Goal: Information Seeking & Learning: Learn about a topic

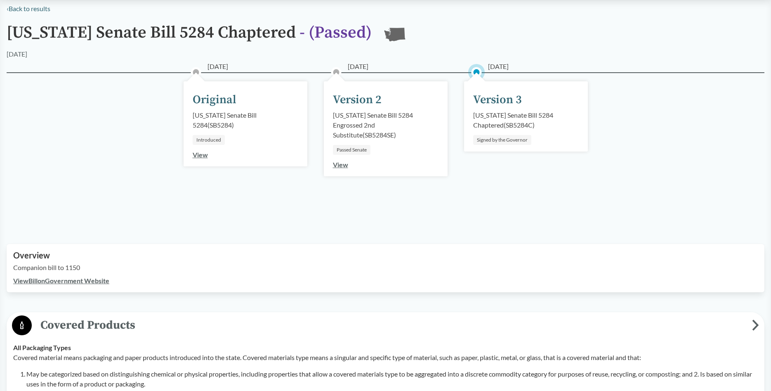
scroll to position [32, 0]
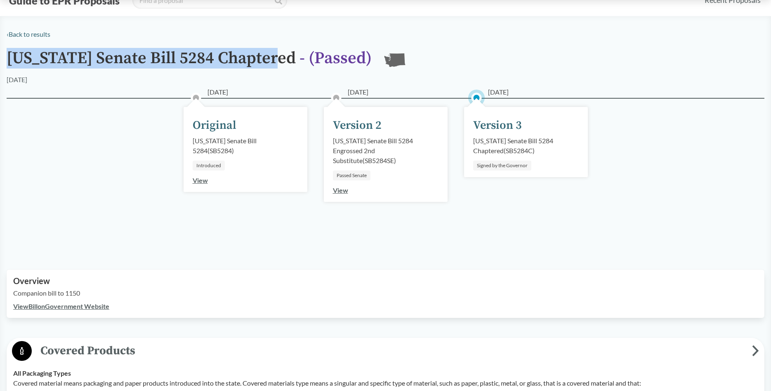
drag, startPoint x: 10, startPoint y: 59, endPoint x: 280, endPoint y: 68, distance: 269.9
click at [280, 68] on h1 "[US_STATE] Senate Bill 5284 Chaptered - ( Passed )" at bounding box center [189, 62] width 365 height 26
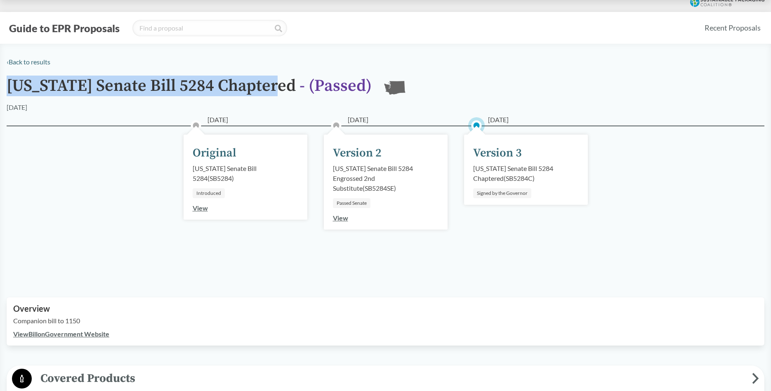
scroll to position [0, 0]
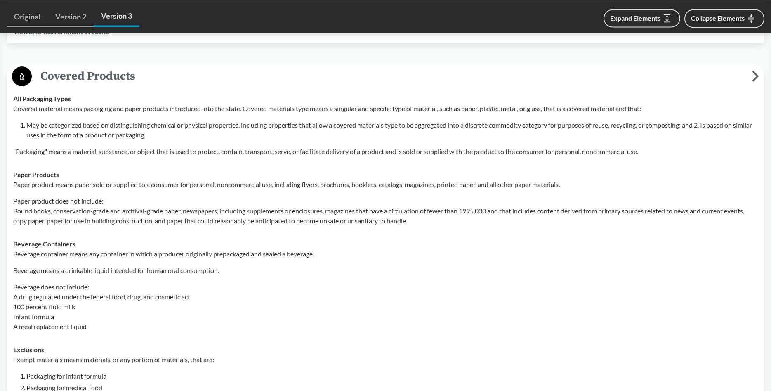
scroll to position [294, 0]
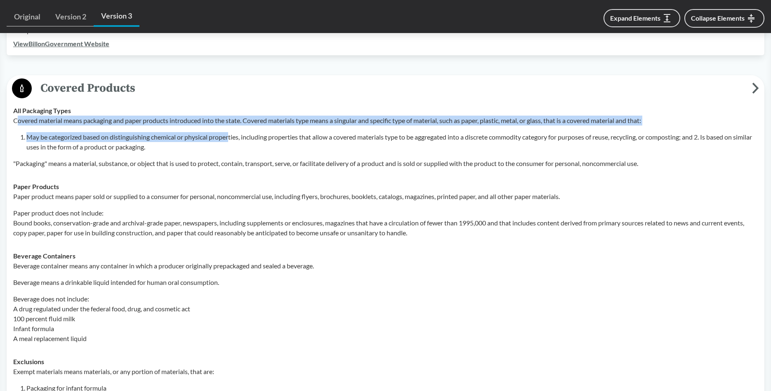
drag, startPoint x: 16, startPoint y: 121, endPoint x: 230, endPoint y: 135, distance: 214.6
click at [230, 135] on div "Covered material means packaging and paper products introduced into the state. …" at bounding box center [385, 141] width 744 height 53
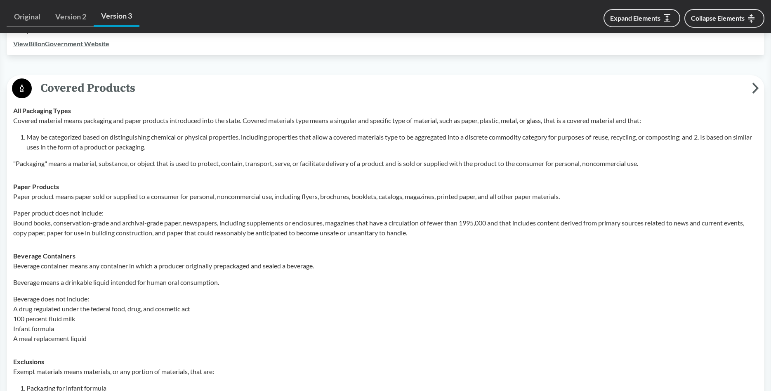
click at [235, 133] on li "May be categorized based on distinguishing chemical or physical properties, inc…" at bounding box center [391, 142] width 731 height 20
click at [14, 120] on p "Covered material means packaging and paper products introduced into the state. …" at bounding box center [385, 120] width 744 height 10
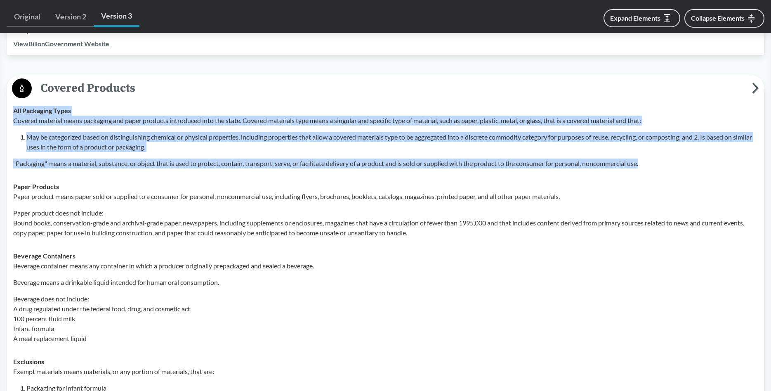
drag, startPoint x: 15, startPoint y: 111, endPoint x: 662, endPoint y: 161, distance: 649.1
click at [662, 161] on div "All Packaging Types Covered material means packaging and paper products introdu…" at bounding box center [385, 137] width 744 height 63
copy div "All Packaging Types Covered material means packaging and paper products introdu…"
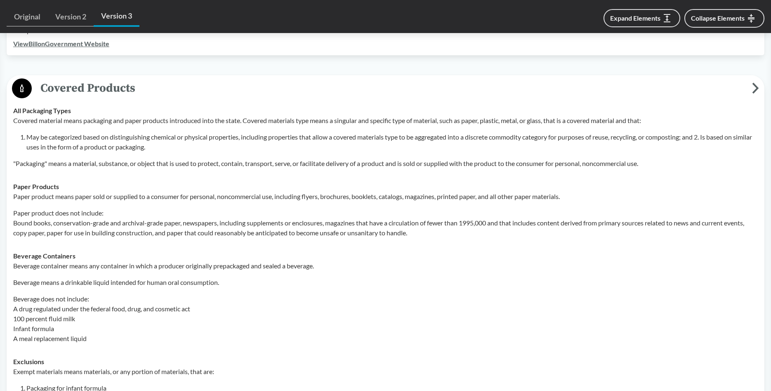
click at [226, 208] on p "Paper product does not include: Bound books, conservation-grade and archival-gr…" at bounding box center [385, 223] width 744 height 30
click at [50, 167] on p ""Packaging" means a material, substance, or object that is used to protect, con…" at bounding box center [385, 163] width 744 height 10
drag, startPoint x: 318, startPoint y: 169, endPoint x: 460, endPoint y: 168, distance: 142.3
click at [460, 168] on td "All Packaging Types Covered material means packaging and paper products introdu…" at bounding box center [385, 137] width 752 height 76
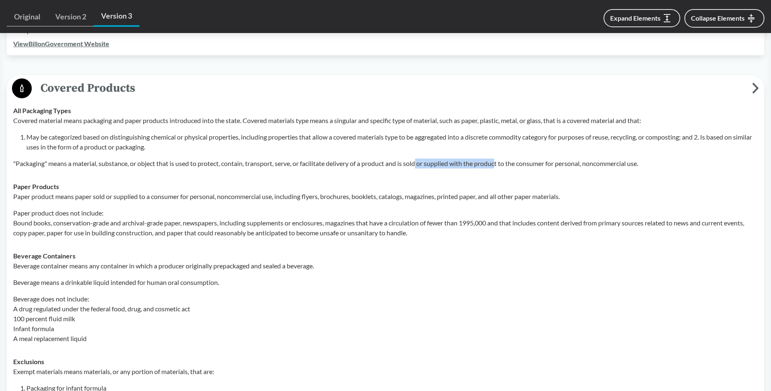
drag, startPoint x: 438, startPoint y: 164, endPoint x: 503, endPoint y: 171, distance: 65.9
click at [503, 170] on td "All Packaging Types Covered material means packaging and paper products introdu…" at bounding box center [385, 137] width 752 height 76
click at [193, 200] on p "Paper product means paper sold or supplied to a consumer for personal, noncomme…" at bounding box center [385, 196] width 744 height 10
click at [38, 198] on p "Paper product means paper sold or supplied to a consumer for personal, noncomme…" at bounding box center [385, 196] width 744 height 10
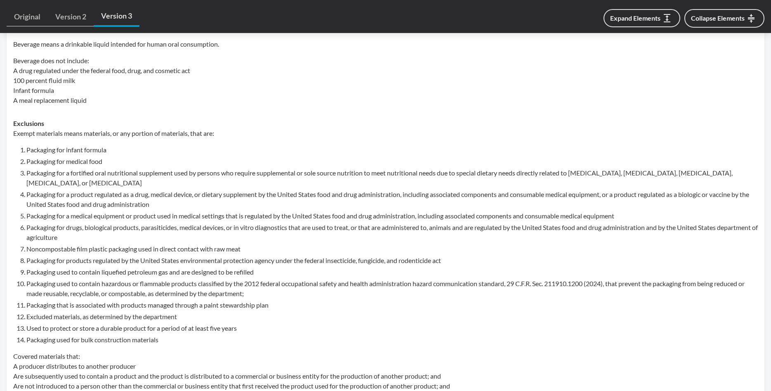
scroll to position [547, 0]
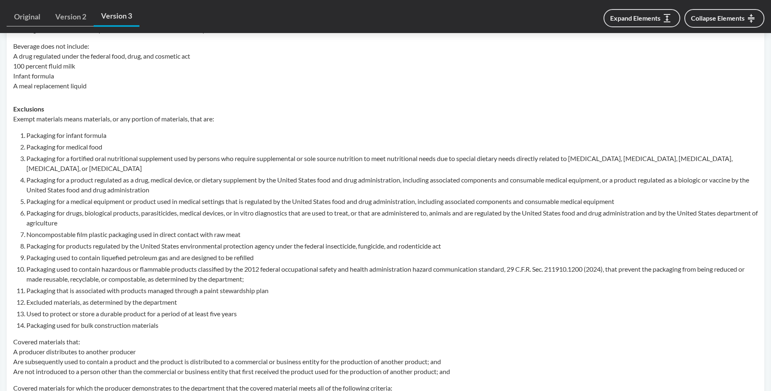
click at [178, 116] on p "Exempt materials means materials, or any portion of materials, that are:" at bounding box center [385, 119] width 744 height 10
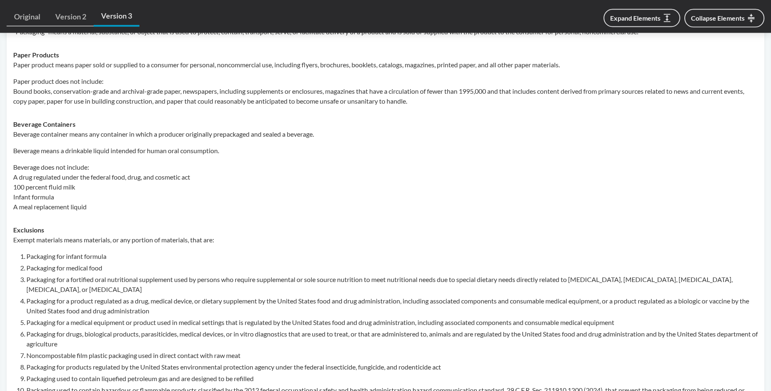
scroll to position [421, 0]
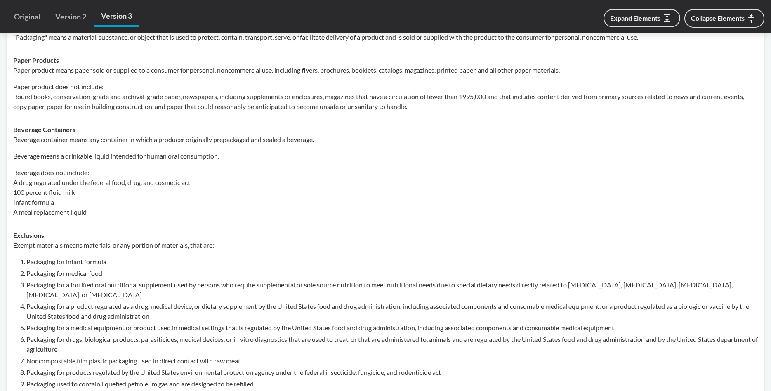
click at [207, 240] on p "Exempt materials means materials, or any portion of materials, that are:" at bounding box center [385, 245] width 744 height 10
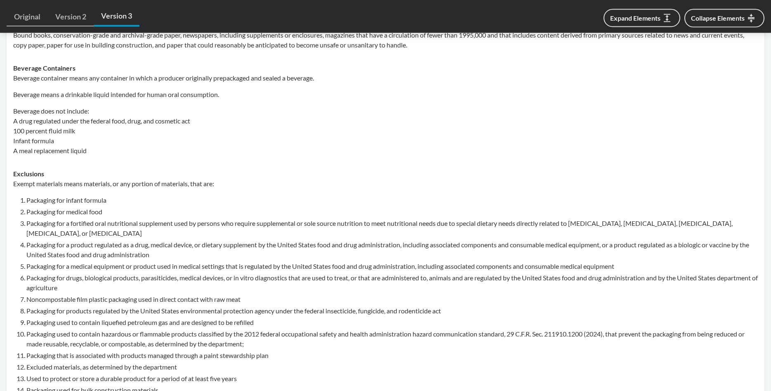
scroll to position [505, 0]
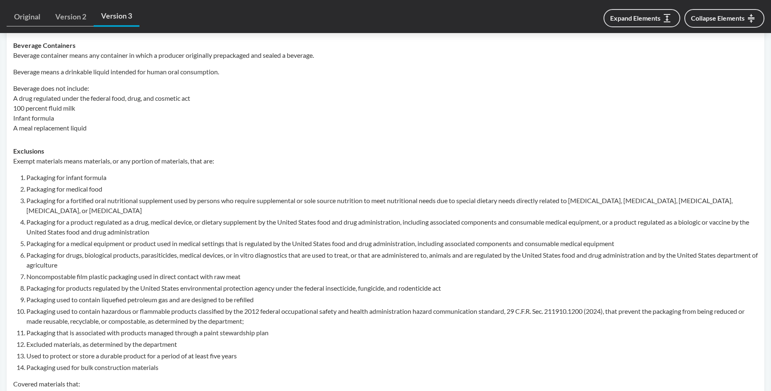
click at [41, 337] on li "Packaging that is associated with products managed through a paint stewardship …" at bounding box center [391, 332] width 731 height 10
click at [31, 333] on li "Packaging that is associated with products managed through a paint stewardship …" at bounding box center [391, 332] width 731 height 10
drag, startPoint x: 27, startPoint y: 332, endPoint x: 269, endPoint y: 332, distance: 242.1
click at [269, 332] on li "Packaging that is associated with products managed through a paint stewardship …" at bounding box center [391, 332] width 731 height 10
copy li "Packaging that is associated with products managed through a paint stewardship …"
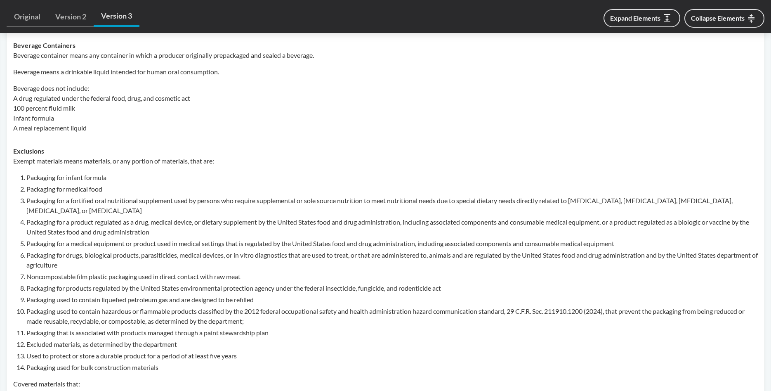
click at [358, 221] on li "Packaging for a product regulated as a drug, medical device, or dietary supplem…" at bounding box center [391, 227] width 731 height 20
click at [276, 82] on div "Beverage container means any container in which a producer originally prepackag…" at bounding box center [385, 91] width 744 height 82
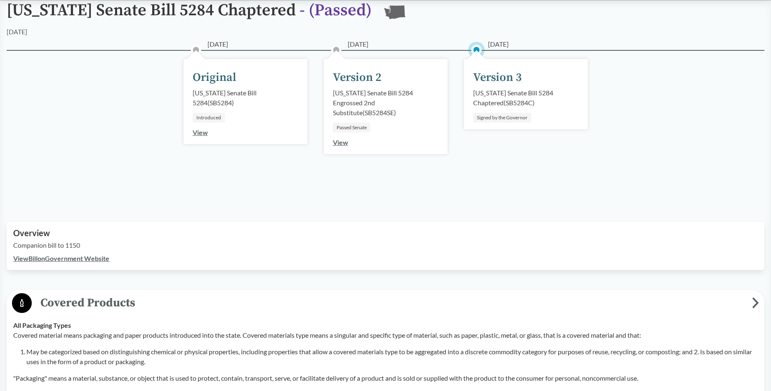
scroll to position [42, 0]
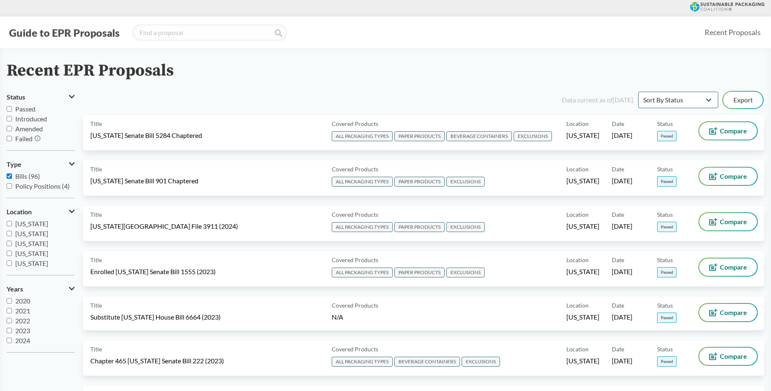
select select "Sort By Status"
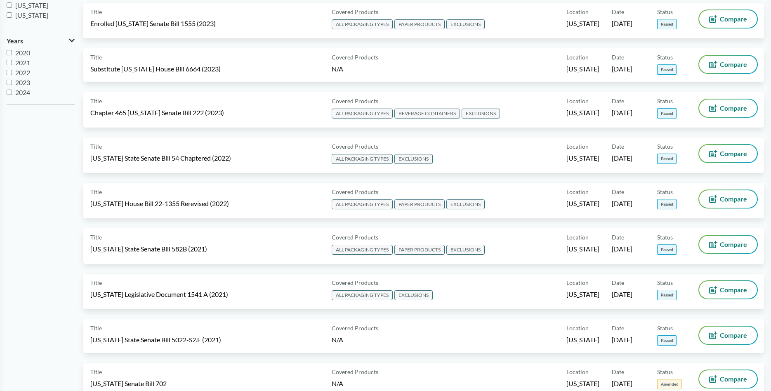
scroll to position [252, 0]
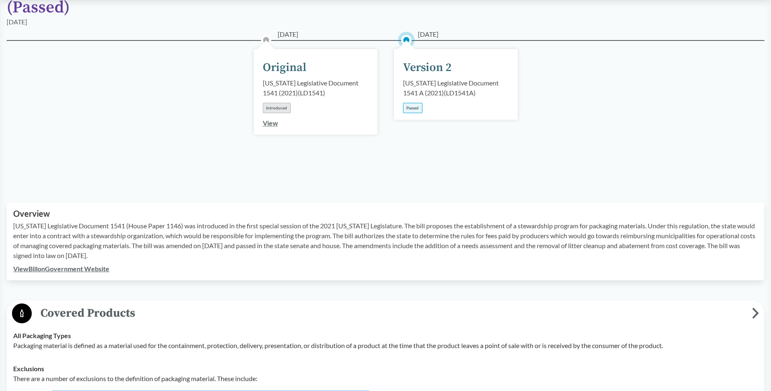
scroll to position [126, 0]
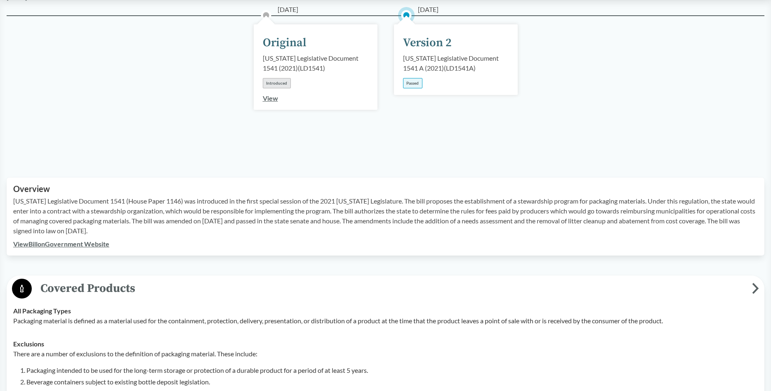
click at [242, 196] on p "Maine Legislative Document 1541 (House Paper 1146) was introduced in the first …" at bounding box center [385, 216] width 744 height 40
drag, startPoint x: 26, startPoint y: 188, endPoint x: 254, endPoint y: 188, distance: 227.7
click at [254, 196] on p "Maine Legislative Document 1541 (House Paper 1146) was introduced in the first …" at bounding box center [385, 216] width 744 height 40
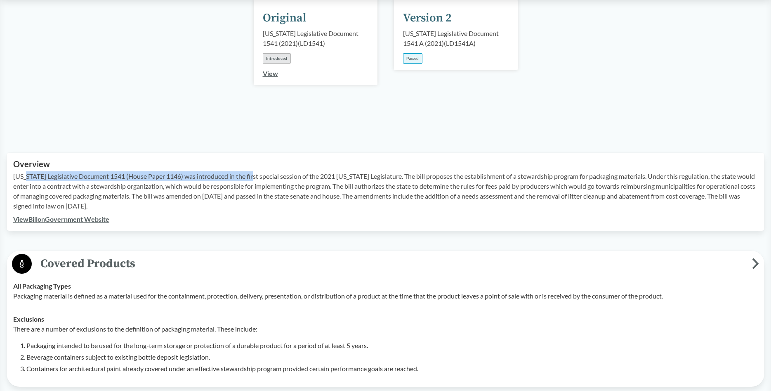
scroll to position [168, 0]
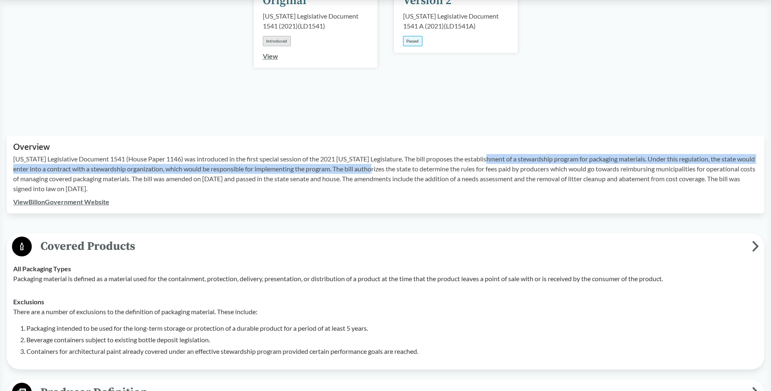
drag, startPoint x: 385, startPoint y: 153, endPoint x: 493, endPoint y: 146, distance: 108.3
click at [493, 154] on p "Maine Legislative Document 1541 (House Paper 1146) was introduced in the first …" at bounding box center [385, 174] width 744 height 40
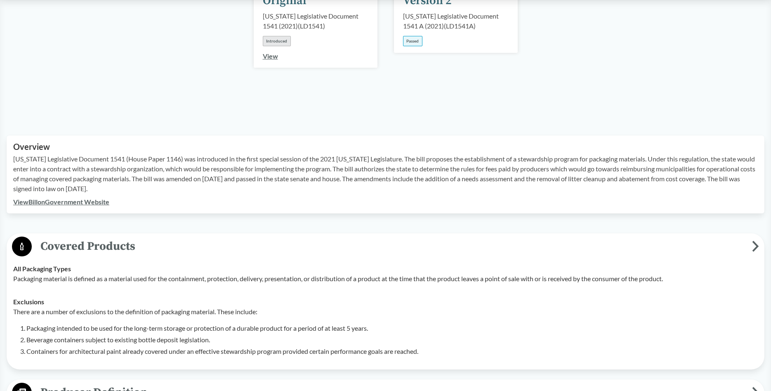
click at [493, 154] on p "Maine Legislative Document 1541 (House Paper 1146) was introduced in the first …" at bounding box center [385, 174] width 744 height 40
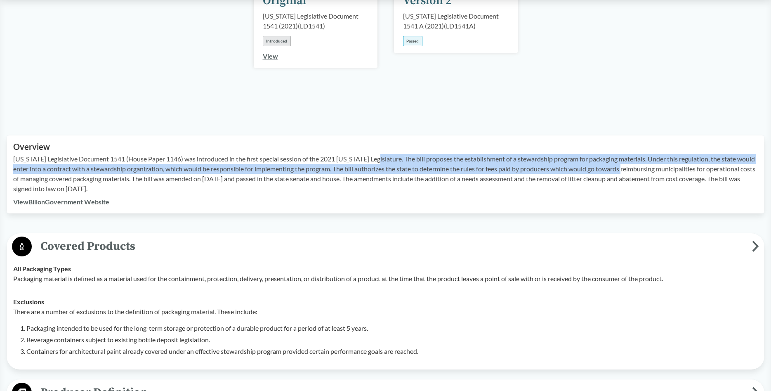
drag, startPoint x: 381, startPoint y: 149, endPoint x: 645, endPoint y: 152, distance: 264.0
click at [645, 154] on p "Maine Legislative Document 1541 (House Paper 1146) was introduced in the first …" at bounding box center [385, 174] width 744 height 40
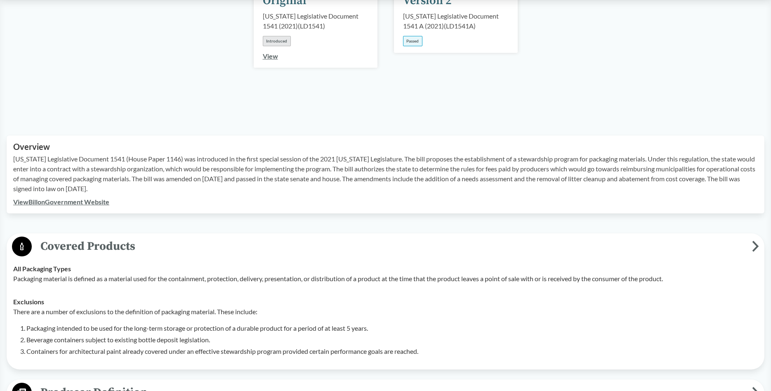
click at [645, 154] on p "Maine Legislative Document 1541 (House Paper 1146) was introduced in the first …" at bounding box center [385, 174] width 744 height 40
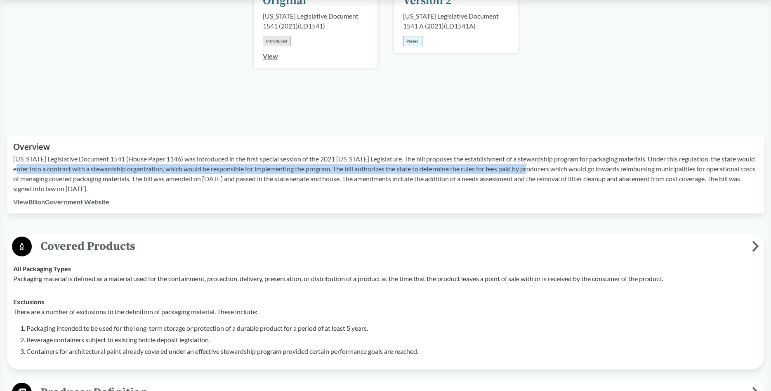
drag, startPoint x: 28, startPoint y: 155, endPoint x: 551, endPoint y: 156, distance: 522.6
click at [551, 156] on p "Maine Legislative Document 1541 (House Paper 1146) was introduced in the first …" at bounding box center [385, 174] width 744 height 40
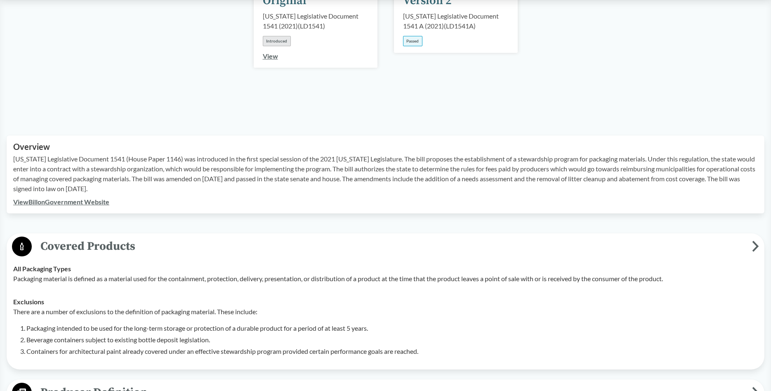
click at [80, 173] on p "Maine Legislative Document 1541 (House Paper 1146) was introduced in the first …" at bounding box center [385, 174] width 744 height 40
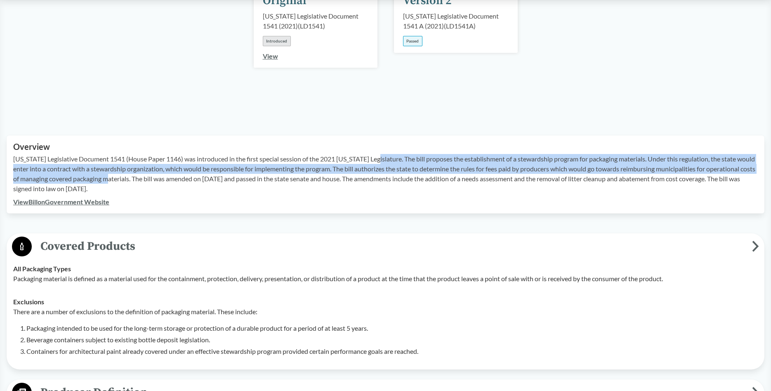
drag, startPoint x: 380, startPoint y: 147, endPoint x: 127, endPoint y: 168, distance: 253.7
click at [127, 168] on p "Maine Legislative Document 1541 (House Paper 1146) was introduced in the first …" at bounding box center [385, 174] width 744 height 40
copy p "The bill proposes the establishment of a stewardship program for packaging mate…"
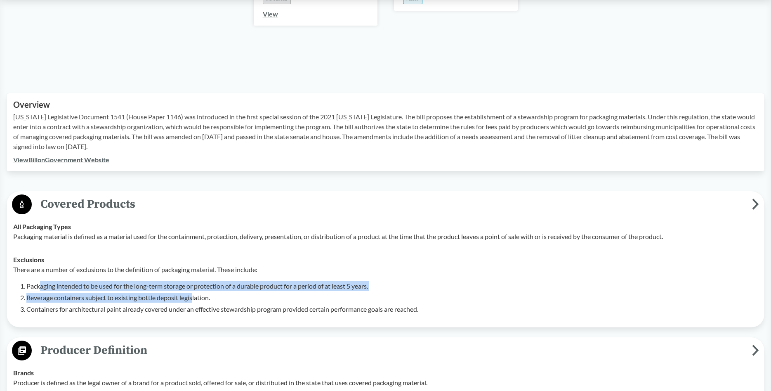
drag, startPoint x: 39, startPoint y: 272, endPoint x: 193, endPoint y: 282, distance: 154.6
click at [193, 282] on ol "Packaging intended to be used for the long-term storage or protection of a dura…" at bounding box center [391, 297] width 731 height 33
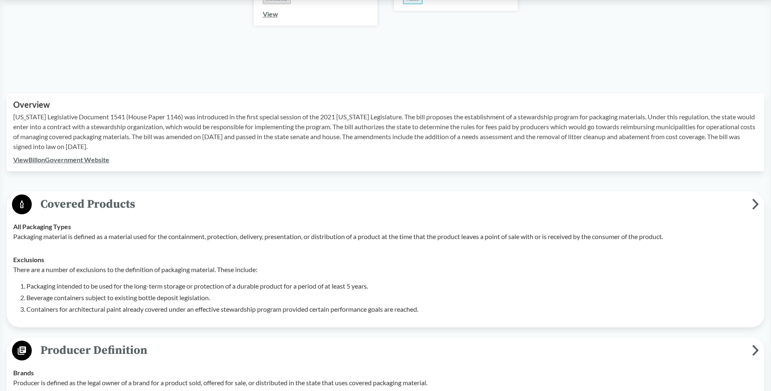
click at [233, 292] on li "Beverage containers subject to existing bottle deposit legislation." at bounding box center [391, 297] width 731 height 10
click at [39, 281] on ol "Packaging intended to be used for the long-term storage or protection of a dura…" at bounding box center [391, 297] width 731 height 33
click at [37, 304] on li "Containers for architectural paint already covered under an effective stewardsh…" at bounding box center [391, 309] width 731 height 10
drag, startPoint x: 37, startPoint y: 299, endPoint x: 115, endPoint y: 302, distance: 78.8
click at [115, 302] on td "Exclusions There are a number of exclusions to the definition of packaging mate…" at bounding box center [385, 284] width 752 height 73
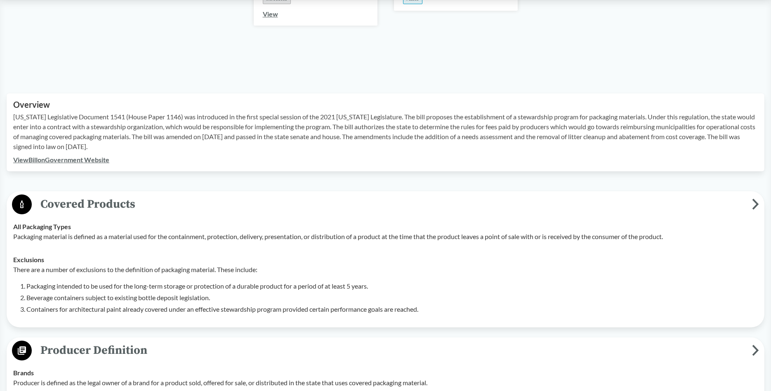
click at [117, 302] on td "Exclusions There are a number of exclusions to the definition of packaging mate…" at bounding box center [385, 284] width 752 height 73
click at [48, 304] on li "Containers for architectural paint already covered under an effective stewardsh…" at bounding box center [391, 309] width 731 height 10
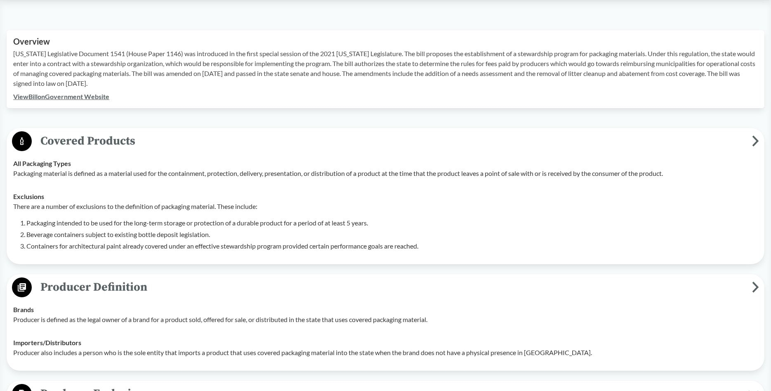
scroll to position [252, 0]
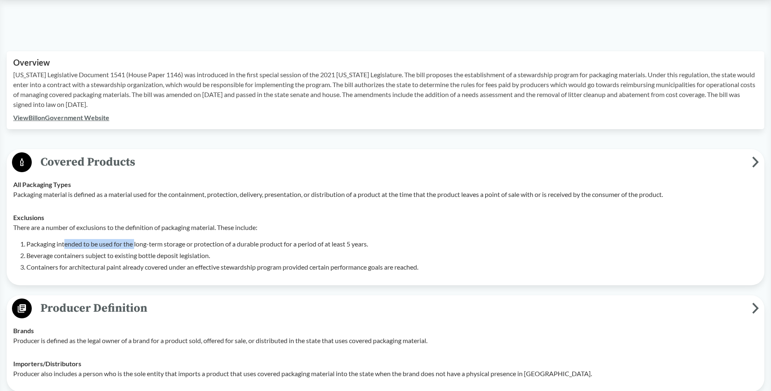
drag, startPoint x: 65, startPoint y: 233, endPoint x: 138, endPoint y: 231, distance: 73.4
click at [137, 239] on li "Packaging intended to be used for the long-term storage or protection of a dura…" at bounding box center [391, 244] width 731 height 10
drag, startPoint x: 36, startPoint y: 246, endPoint x: 191, endPoint y: 249, distance: 154.3
click at [191, 249] on ol "Packaging intended to be used for the long-term storage or protection of a dura…" at bounding box center [391, 255] width 731 height 33
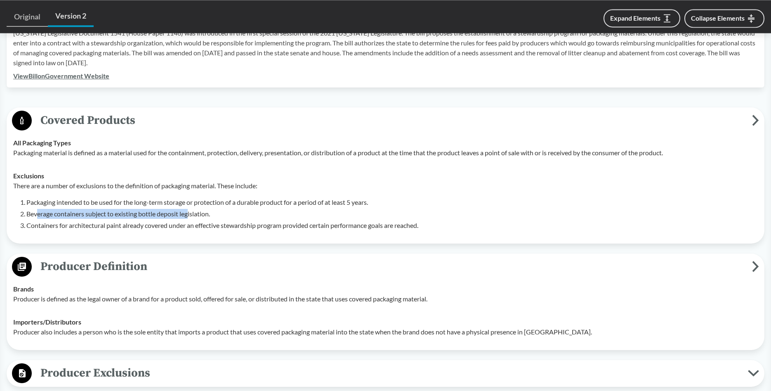
scroll to position [337, 0]
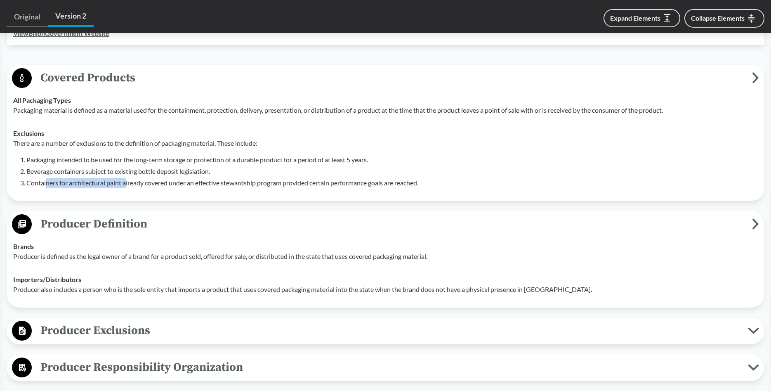
drag, startPoint x: 47, startPoint y: 173, endPoint x: 126, endPoint y: 172, distance: 79.2
click at [126, 178] on li "Containers for architectural paint already covered under an effective stewardsh…" at bounding box center [391, 183] width 731 height 10
click at [166, 178] on li "Containers for architectural paint already covered under an effective stewardsh…" at bounding box center [391, 183] width 731 height 10
drag, startPoint x: 28, startPoint y: 172, endPoint x: 132, endPoint y: 175, distance: 103.6
click at [132, 178] on li "Containers for architectural paint already covered under an effective stewardsh…" at bounding box center [391, 183] width 731 height 10
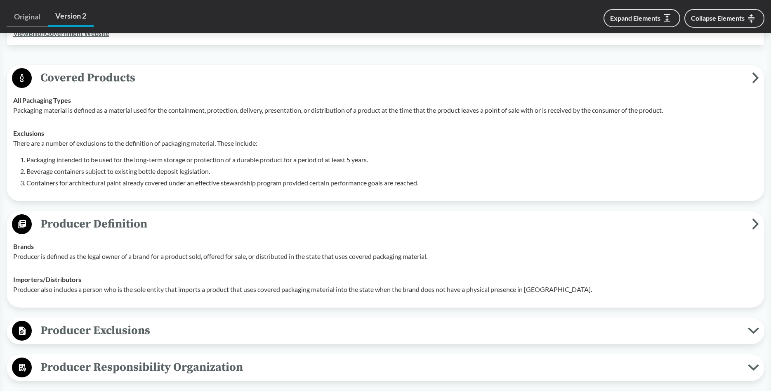
click at [132, 178] on li "Containers for architectural paint already covered under an effective stewardsh…" at bounding box center [391, 183] width 731 height 10
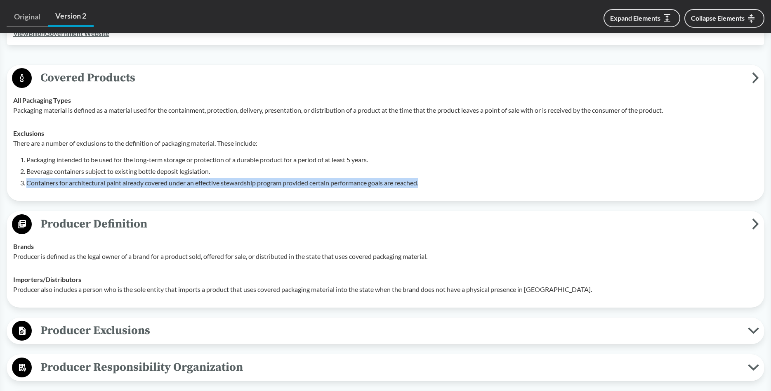
drag, startPoint x: 28, startPoint y: 172, endPoint x: 457, endPoint y: 190, distance: 430.2
click at [457, 190] on div "All Packaging Types Packaging material is defined as a material used for the co…" at bounding box center [385, 142] width 752 height 106
copy li "Containers for architectural paint already covered under an effective stewardsh…"
click at [55, 155] on li "Packaging intended to be used for the long-term storage or protection of a dura…" at bounding box center [391, 160] width 731 height 10
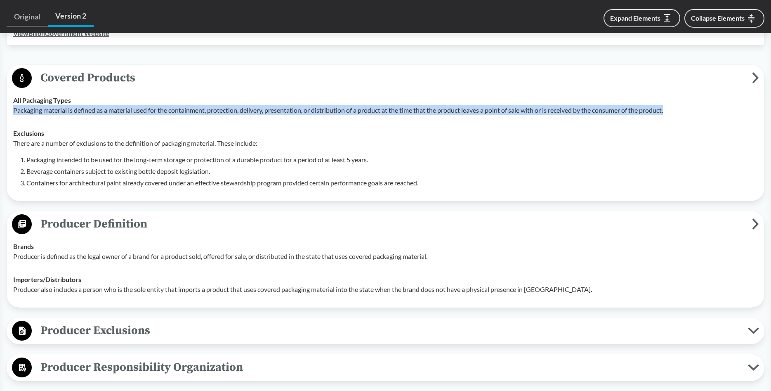
drag, startPoint x: 14, startPoint y: 100, endPoint x: 725, endPoint y: 100, distance: 710.7
click at [725, 105] on p "Packaging material is defined as a material used for the containment, protectio…" at bounding box center [385, 110] width 744 height 10
copy p "Packaging material is defined as a material used for the containment, protectio…"
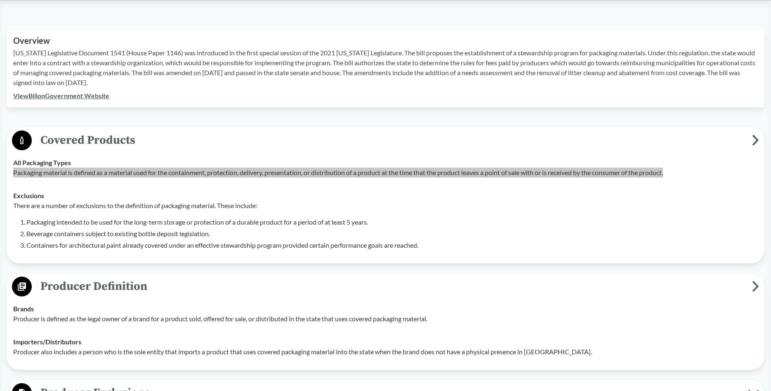
scroll to position [294, 0]
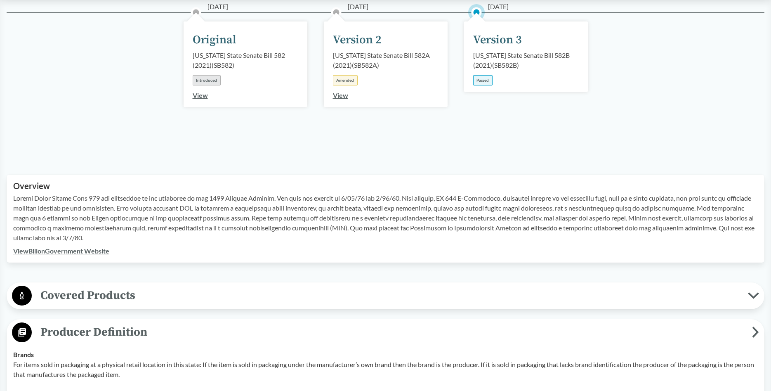
scroll to position [210, 0]
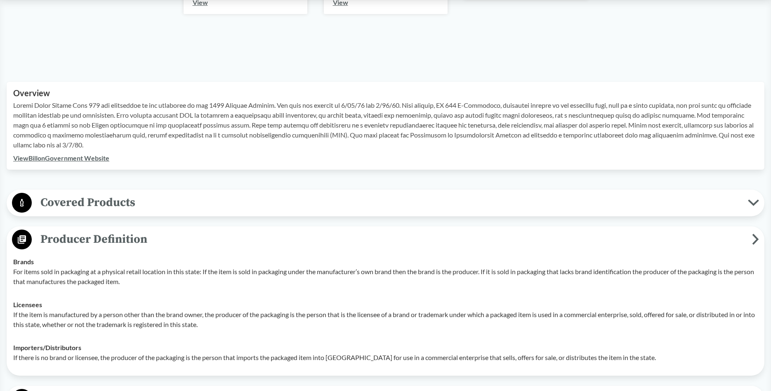
click at [193, 208] on span "Covered Products" at bounding box center [390, 202] width 716 height 19
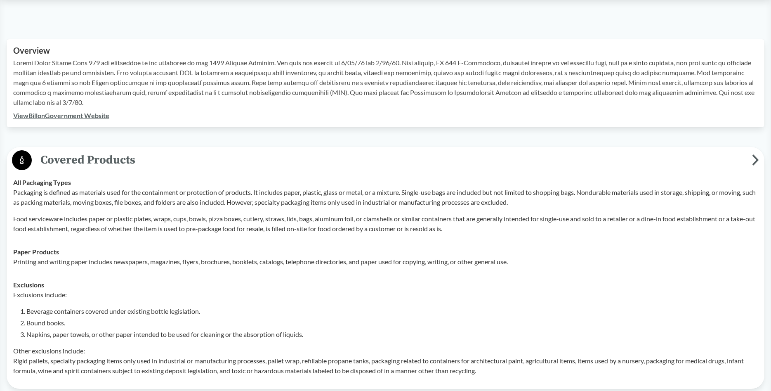
scroll to position [337, 0]
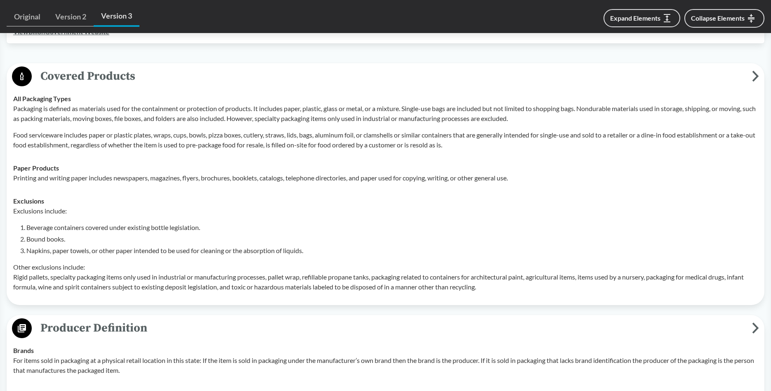
click at [56, 249] on li "Napkins, paper towels, or other paper intended to be used for cleaning or the a…" at bounding box center [391, 250] width 731 height 10
drag, startPoint x: 33, startPoint y: 223, endPoint x: 168, endPoint y: 232, distance: 135.2
click at [168, 232] on ol "Beverage containers covered under existing bottle legislation. Bound books. Nap…" at bounding box center [391, 238] width 731 height 33
click at [101, 244] on ol "Beverage containers covered under existing bottle legislation. Bound books. Nap…" at bounding box center [391, 238] width 731 height 33
drag, startPoint x: 32, startPoint y: 240, endPoint x: 83, endPoint y: 244, distance: 51.8
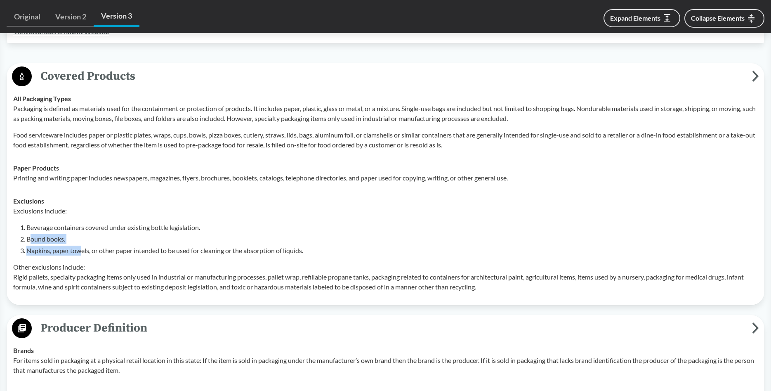
click at [83, 244] on ol "Beverage containers covered under existing bottle legislation. Bound books. Nap…" at bounding box center [391, 238] width 731 height 33
click at [54, 252] on li "Napkins, paper towels, or other paper intended to be used for cleaning or the a…" at bounding box center [391, 250] width 731 height 10
drag, startPoint x: 128, startPoint y: 253, endPoint x: 180, endPoint y: 249, distance: 52.1
click at [180, 249] on li "Napkins, paper towels, or other paper intended to be used for cleaning or the a…" at bounding box center [391, 250] width 731 height 10
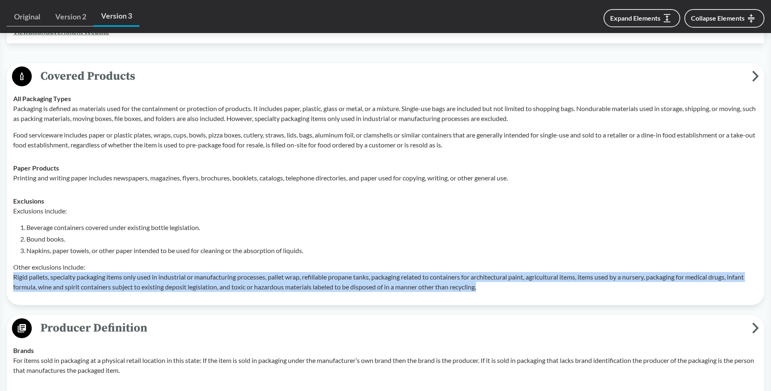
drag, startPoint x: 14, startPoint y: 278, endPoint x: 578, endPoint y: 283, distance: 564.3
click at [578, 283] on p "Other exclusions include: Rigid pallets, specialty packaging items only used in…" at bounding box center [385, 277] width 744 height 30
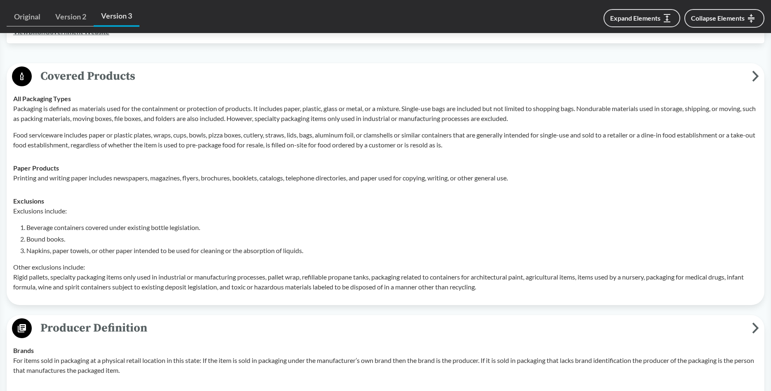
click at [578, 283] on p "Other exclusions include: Rigid pallets, specialty packaging items only used in…" at bounding box center [385, 277] width 744 height 30
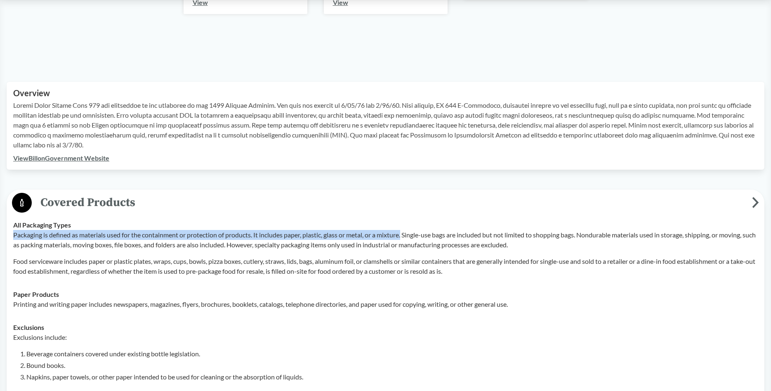
drag, startPoint x: 13, startPoint y: 233, endPoint x: 406, endPoint y: 236, distance: 392.7
click at [406, 236] on p "Packaging is defined as materials used for the containment or protection of pro…" at bounding box center [385, 240] width 744 height 20
copy p "Packaging is defined as materials used for the containment or protection of pro…"
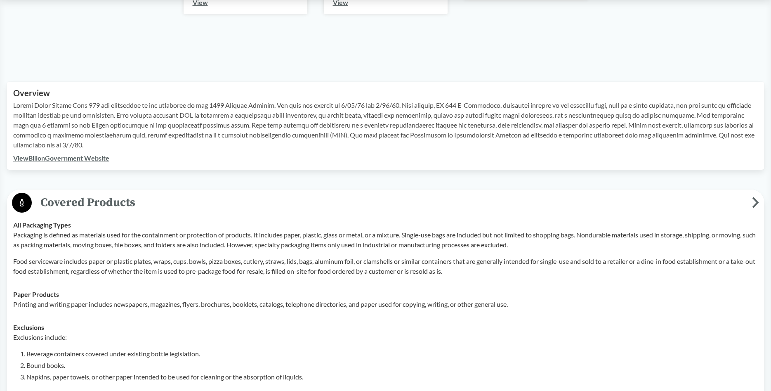
click at [226, 284] on td "Paper Products Printing and writing paper includes newspapers, magazines, flyer…" at bounding box center [385, 299] width 752 height 33
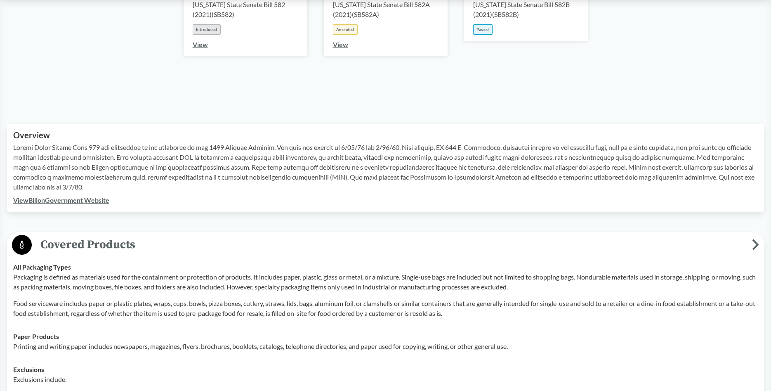
scroll to position [337, 0]
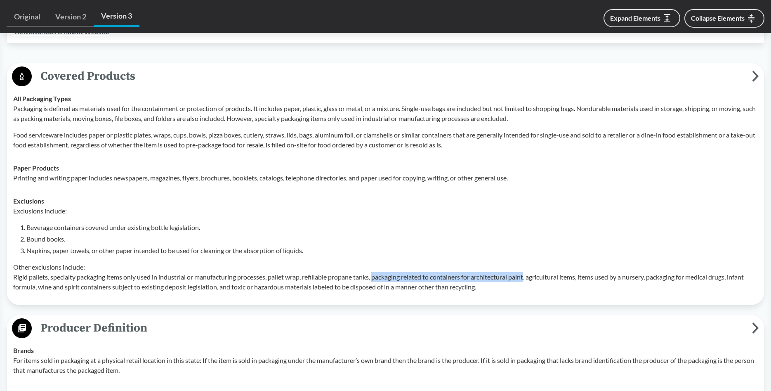
drag, startPoint x: 377, startPoint y: 277, endPoint x: 531, endPoint y: 280, distance: 154.3
click at [531, 280] on p "Other exclusions include: Rigid pallets, specialty packaging items only used in…" at bounding box center [385, 277] width 744 height 30
copy p "packaging related to containers for architectural paint"
click at [124, 280] on p "Other exclusions include: Rigid pallets, specialty packaging items only used in…" at bounding box center [385, 277] width 744 height 30
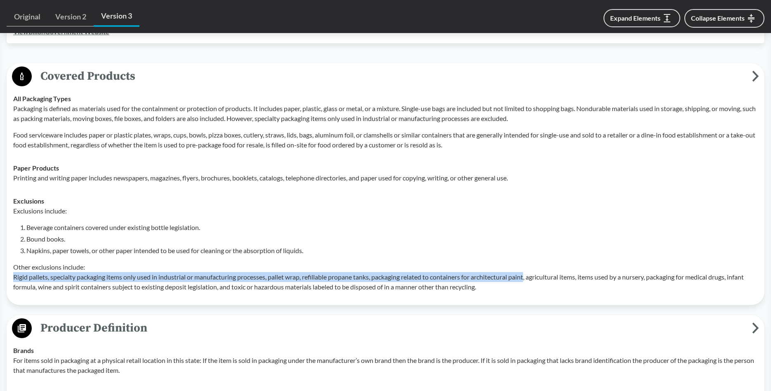
drag, startPoint x: 14, startPoint y: 278, endPoint x: 531, endPoint y: 278, distance: 517.6
click at [531, 278] on p "Other exclusions include: Rigid pallets, specialty packaging items only used in…" at bounding box center [385, 277] width 744 height 30
copy p "Rigid pallets, specialty packaging items only used in industrial or manufacturi…"
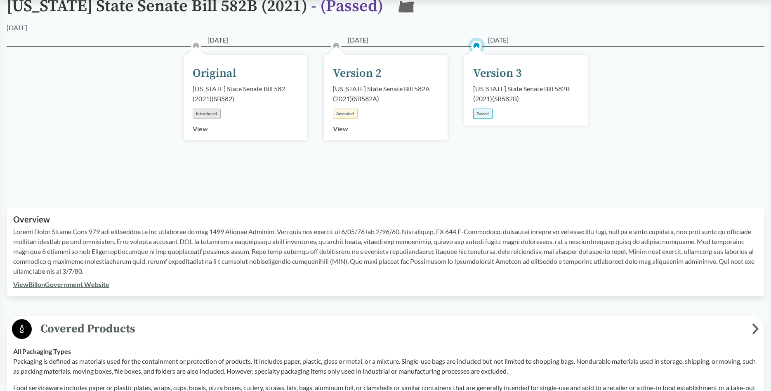
scroll to position [0, 0]
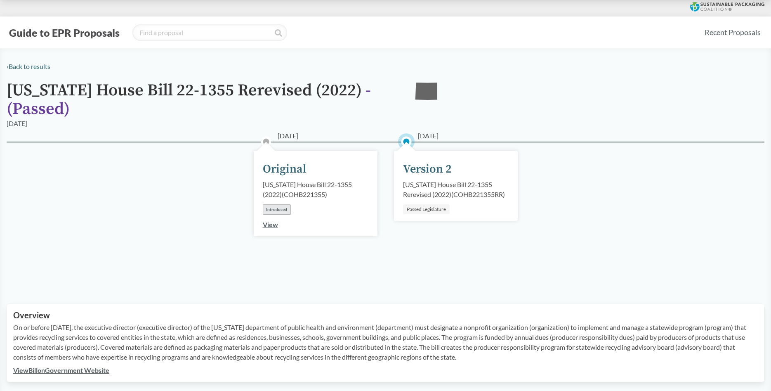
scroll to position [84, 0]
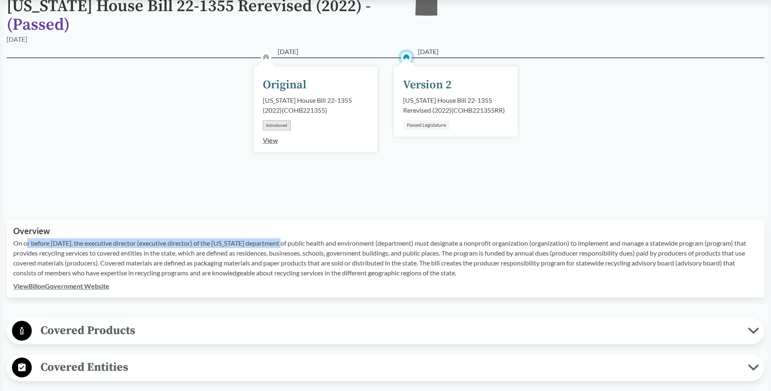
drag, startPoint x: 26, startPoint y: 243, endPoint x: 285, endPoint y: 239, distance: 258.2
click at [285, 239] on p "On or before [DATE], the executive director (executive director) of the [US_STA…" at bounding box center [385, 258] width 744 height 40
click at [145, 333] on span "Covered Products" at bounding box center [390, 330] width 716 height 19
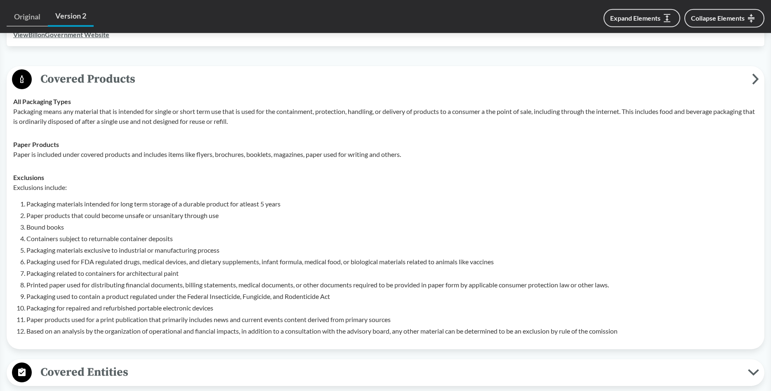
scroll to position [337, 0]
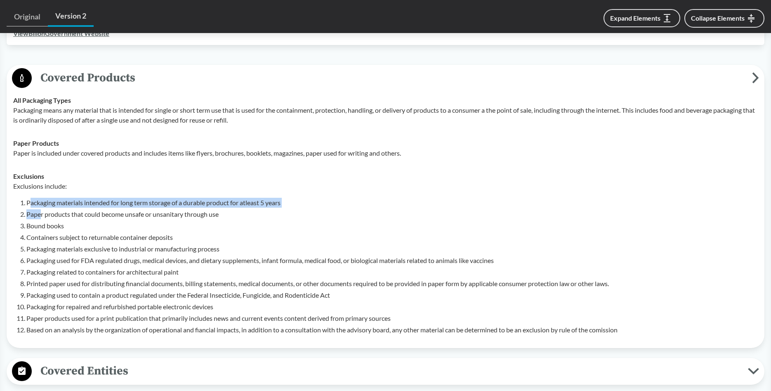
drag, startPoint x: 29, startPoint y: 207, endPoint x: 40, endPoint y: 210, distance: 11.7
click at [40, 210] on ol "Packaging materials intended for long term storage of a durable product for atl…" at bounding box center [391, 266] width 731 height 137
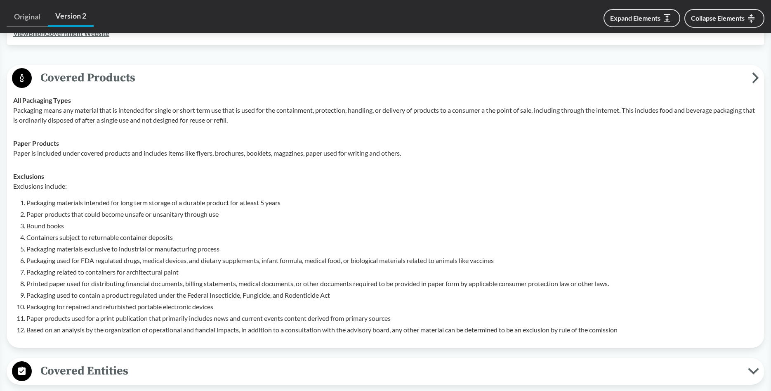
click at [76, 231] on ol "Packaging materials intended for long term storage of a durable product for atl…" at bounding box center [391, 266] width 731 height 137
drag, startPoint x: 29, startPoint y: 229, endPoint x: 35, endPoint y: 229, distance: 5.8
click at [35, 229] on li "Bound books" at bounding box center [391, 226] width 731 height 10
drag, startPoint x: 38, startPoint y: 239, endPoint x: 61, endPoint y: 242, distance: 23.3
click at [61, 242] on ol "Packaging materials intended for long term storage of a durable product for atl…" at bounding box center [391, 266] width 731 height 137
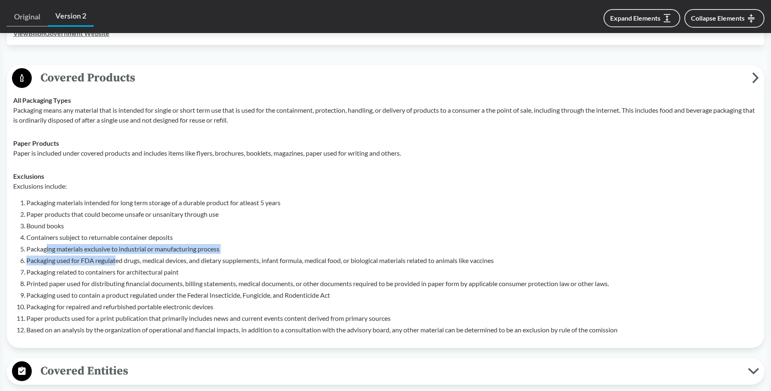
drag, startPoint x: 46, startPoint y: 252, endPoint x: 115, endPoint y: 260, distance: 70.2
click at [115, 260] on ol "Packaging materials intended for long term storage of a durable product for atl…" at bounding box center [391, 266] width 731 height 137
click at [51, 257] on li "Packaging used for FDA regulated drugs, medical devices, and dietary supplement…" at bounding box center [391, 260] width 731 height 10
click at [76, 251] on li "Packaging materials exclusive to industrial or manufacturing process" at bounding box center [391, 249] width 731 height 10
drag, startPoint x: 236, startPoint y: 247, endPoint x: 27, endPoint y: 245, distance: 209.1
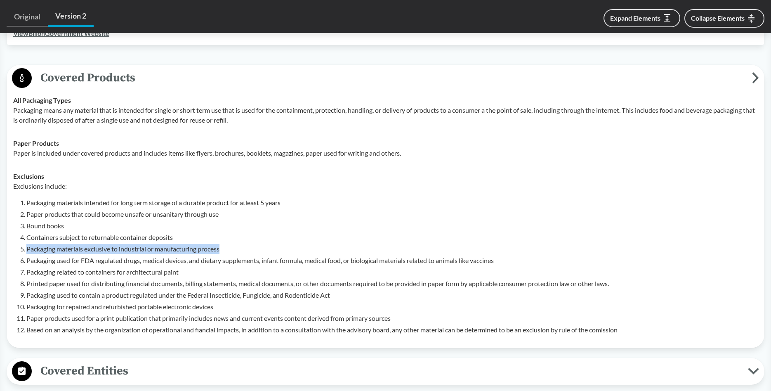
click at [27, 245] on li "Packaging materials exclusive to industrial or manufacturing process" at bounding box center [391, 249] width 731 height 10
copy li "Packaging materials exclusive to industrial or manufacturing process"
click at [426, 196] on div "Exclusions include: Packaging materials intended for long term storage of a dur…" at bounding box center [385, 257] width 744 height 153
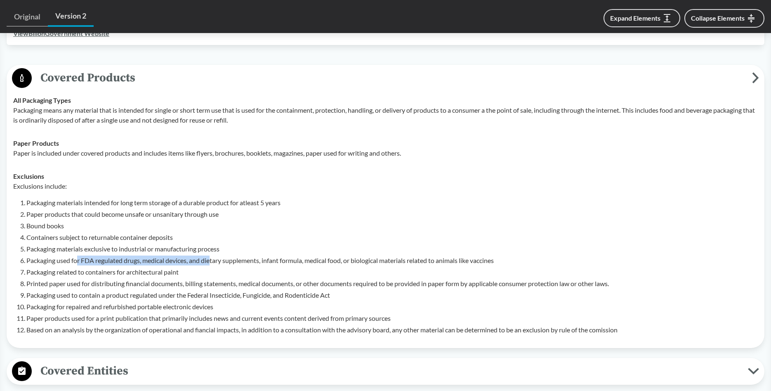
drag, startPoint x: 78, startPoint y: 259, endPoint x: 214, endPoint y: 265, distance: 135.4
click at [214, 265] on ol "Packaging materials intended for long term storage of a durable product for atl…" at bounding box center [391, 266] width 731 height 137
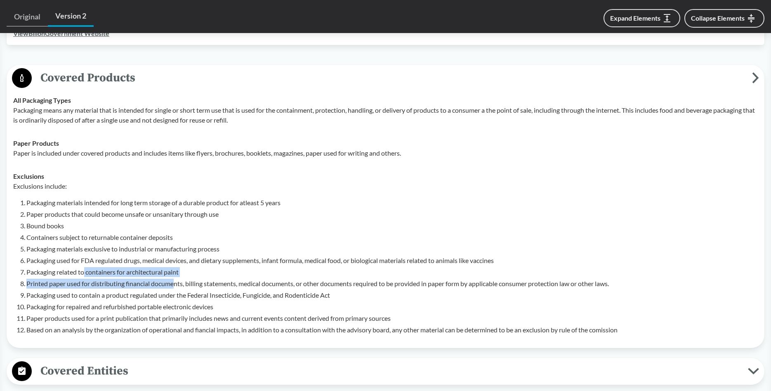
drag, startPoint x: 84, startPoint y: 273, endPoint x: 177, endPoint y: 286, distance: 93.6
click at [177, 286] on ol "Packaging materials intended for long term storage of a durable product for atl…" at bounding box center [391, 266] width 731 height 137
click at [220, 281] on li "Printed paper used for distributing financial documents, billing statements, me…" at bounding box center [391, 283] width 731 height 10
drag, startPoint x: 29, startPoint y: 273, endPoint x: 188, endPoint y: 272, distance: 158.4
click at [188, 272] on li "Packaging related to containers for architectural paint" at bounding box center [391, 272] width 731 height 10
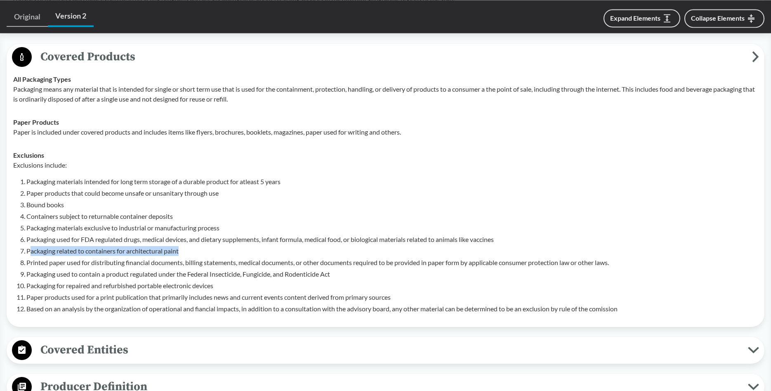
scroll to position [379, 0]
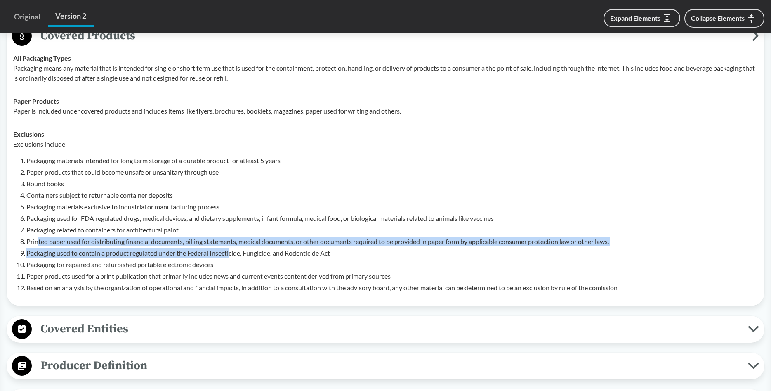
drag, startPoint x: 202, startPoint y: 252, endPoint x: 232, endPoint y: 252, distance: 29.7
click at [232, 252] on ol "Packaging materials intended for long term storage of a durable product for atl…" at bounding box center [391, 223] width 731 height 137
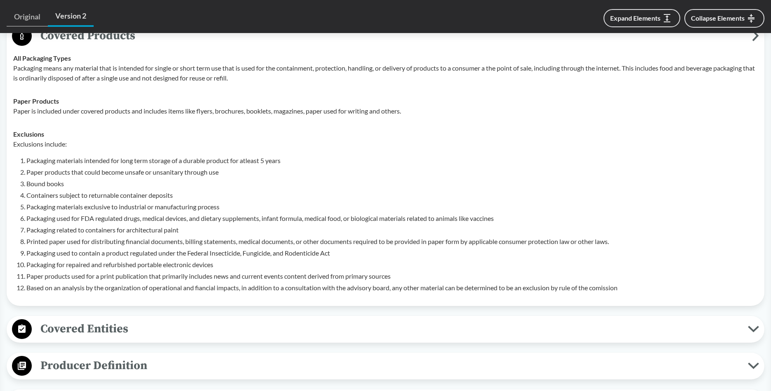
click at [38, 263] on li "Packaging for repaired and refurbished portable electronic devices" at bounding box center [391, 264] width 731 height 10
drag, startPoint x: 39, startPoint y: 277, endPoint x: 151, endPoint y: 279, distance: 112.2
click at [151, 279] on li "Paper products used for a print publication that primarily includes news and cu…" at bounding box center [391, 276] width 731 height 10
click at [323, 272] on li "Paper products used for a print publication that primarily includes news and cu…" at bounding box center [391, 276] width 731 height 10
click at [449, 285] on li "Based on an analysis by the organization of operational and fiancial impacts, i…" at bounding box center [391, 288] width 731 height 10
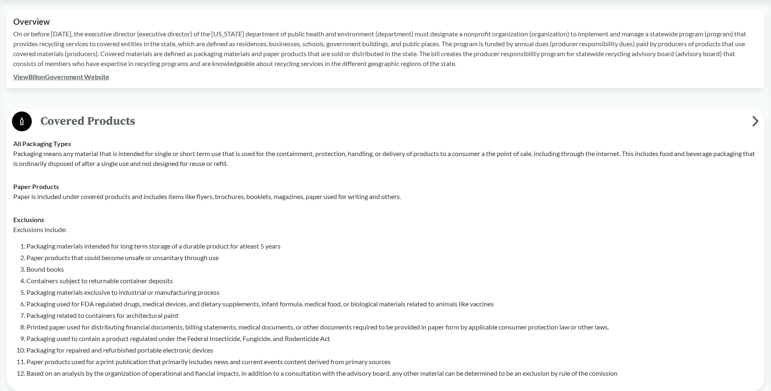
scroll to position [294, 0]
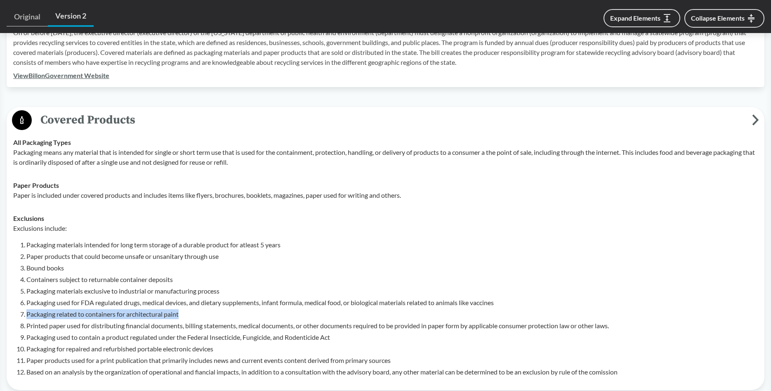
drag, startPoint x: 189, startPoint y: 313, endPoint x: 28, endPoint y: 313, distance: 161.3
click at [28, 313] on li "Packaging related to containers for architectural paint" at bounding box center [391, 314] width 731 height 10
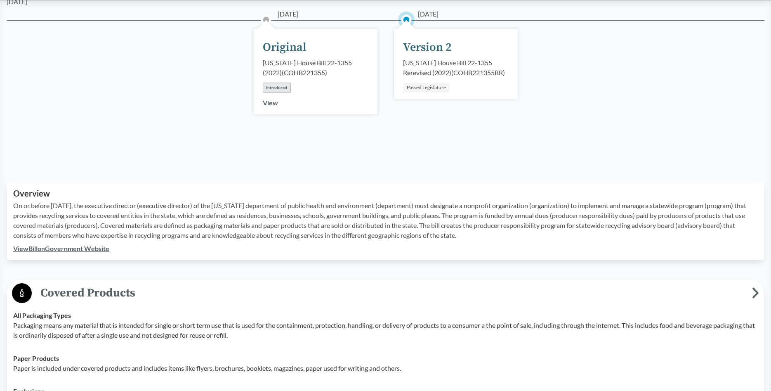
scroll to position [210, 0]
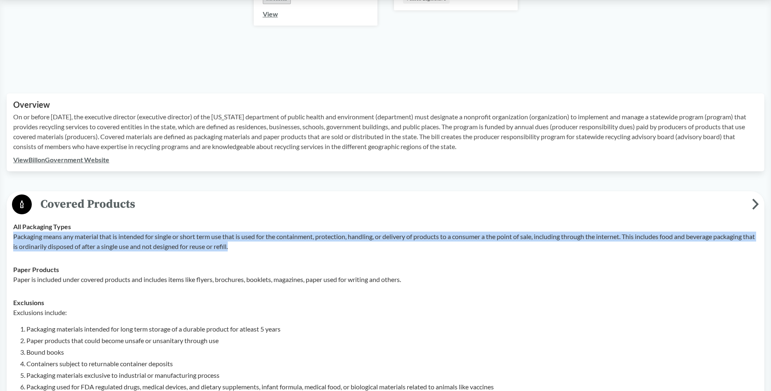
drag, startPoint x: 10, startPoint y: 237, endPoint x: 644, endPoint y: 244, distance: 634.0
click at [644, 244] on td "All Packaging Types Packaging means any material that is intended for single or…" at bounding box center [385, 236] width 752 height 43
copy p "Packaging means any material that is intended for single or short term use that…"
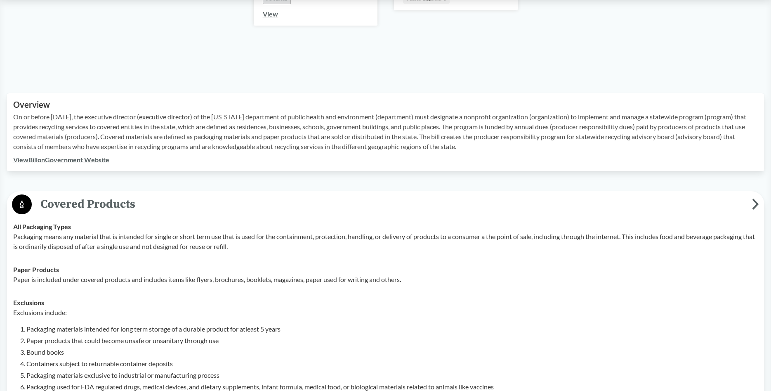
click at [106, 317] on p "Exclusions include:" at bounding box center [385, 312] width 744 height 10
click at [257, 293] on td "Exclusions Exclusions include: Packaging materials intended for long term stora…" at bounding box center [385, 379] width 752 height 177
click at [221, 287] on td "Paper Products Paper is included under covered products and includes items like…" at bounding box center [385, 274] width 752 height 33
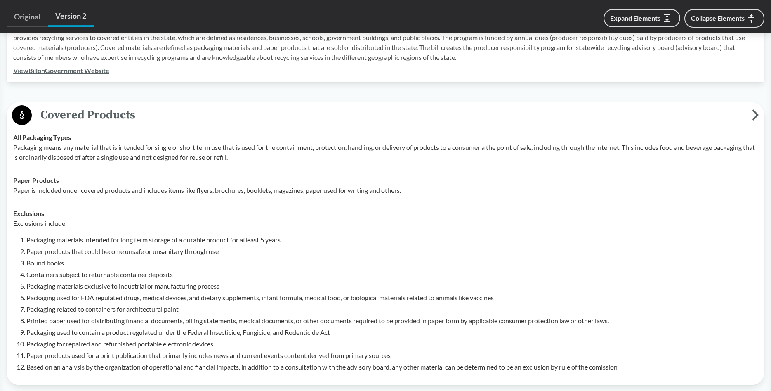
scroll to position [421, 0]
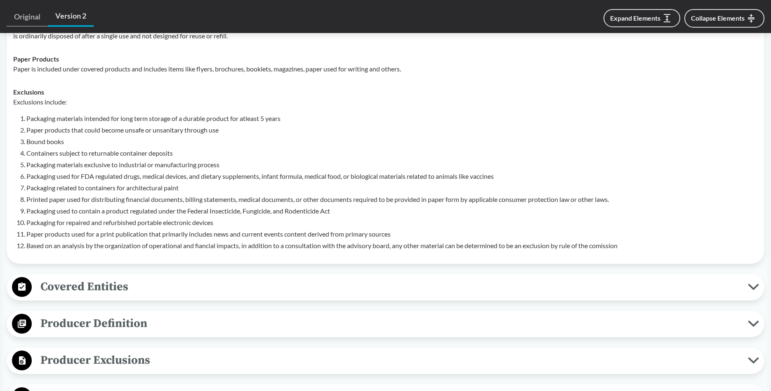
click at [108, 236] on li "Paper products used for a print publication that primarily includes news and cu…" at bounding box center [391, 234] width 731 height 10
drag, startPoint x: 34, startPoint y: 164, endPoint x: 198, endPoint y: 171, distance: 163.9
click at [198, 171] on ol "Packaging materials intended for long term storage of a durable product for atl…" at bounding box center [391, 181] width 731 height 137
drag, startPoint x: 26, startPoint y: 163, endPoint x: 31, endPoint y: 164, distance: 4.6
click at [31, 164] on li "Packaging materials exclusive to industrial or manufacturing process" at bounding box center [391, 165] width 731 height 10
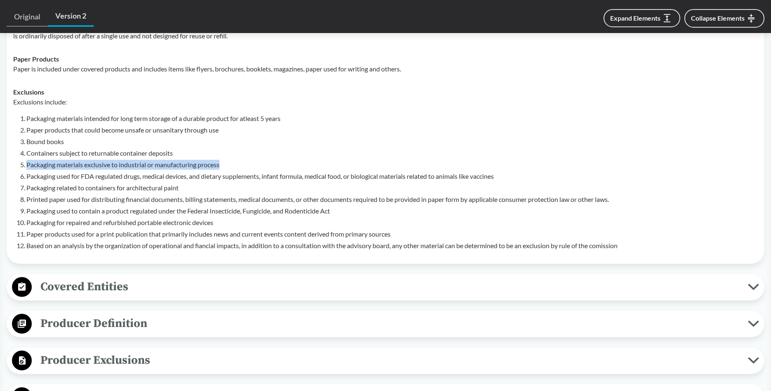
drag, startPoint x: 28, startPoint y: 164, endPoint x: 226, endPoint y: 162, distance: 198.8
click at [226, 162] on li "Packaging materials exclusive to industrial or manufacturing process" at bounding box center [391, 165] width 731 height 10
copy li "Packaging materials exclusive to industrial or manufacturing process"
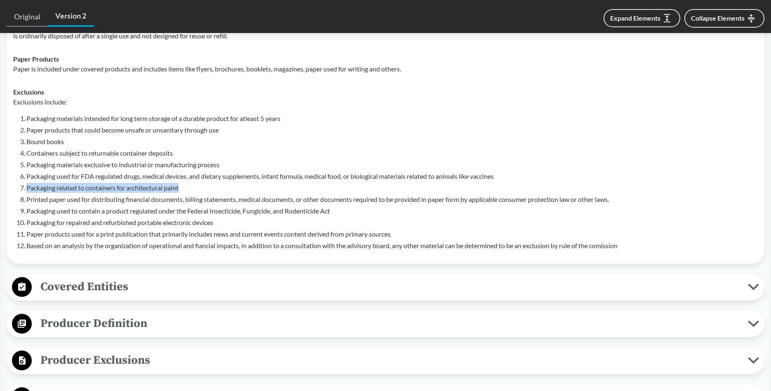
drag, startPoint x: 27, startPoint y: 188, endPoint x: 186, endPoint y: 188, distance: 159.6
click at [186, 188] on li "Packaging related to containers for architectural paint" at bounding box center [391, 188] width 731 height 10
copy li "Packaging related to containers for architectural paint"
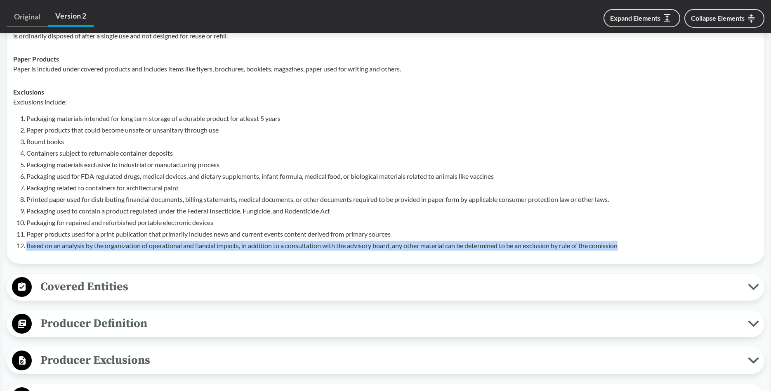
drag, startPoint x: 27, startPoint y: 244, endPoint x: 627, endPoint y: 256, distance: 600.2
click at [627, 256] on td "Exclusions Exclusions include: Packaging materials intended for long term stora…" at bounding box center [385, 168] width 752 height 177
copy li "Based on an analysis by the organization of operational and fiancial impacts, i…"
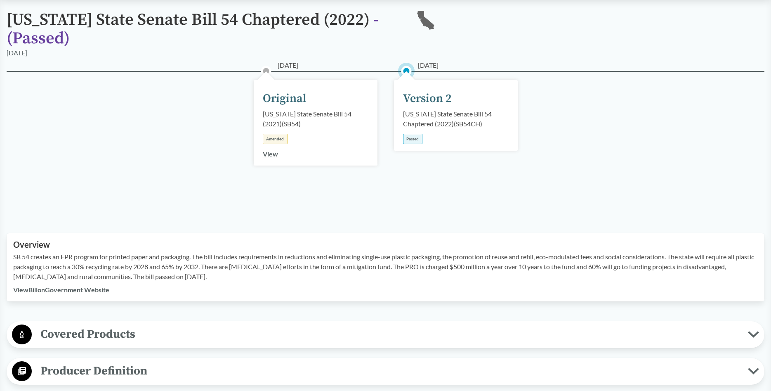
scroll to position [84, 0]
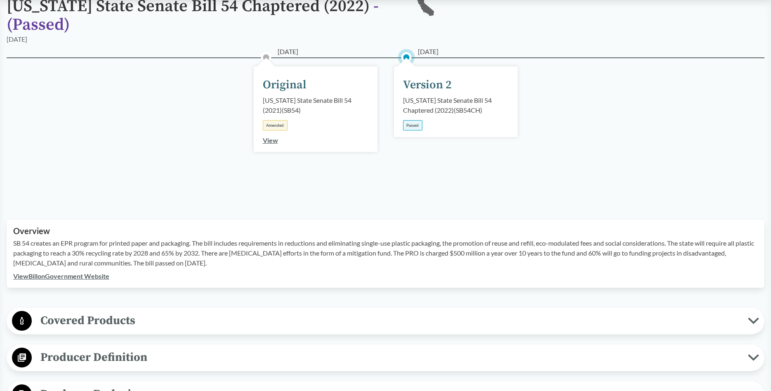
click at [92, 314] on span "Covered Products" at bounding box center [390, 320] width 716 height 19
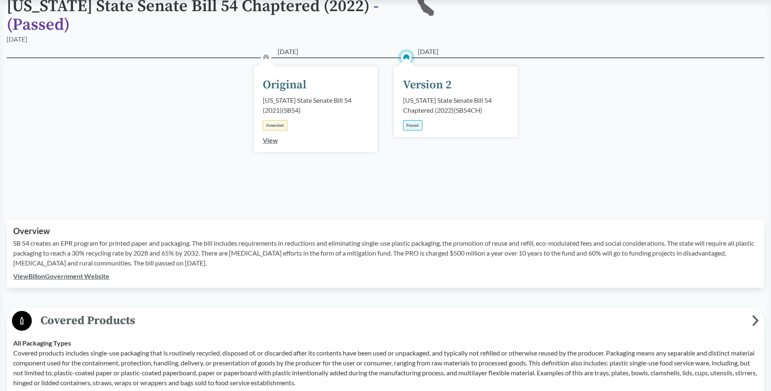
scroll to position [252, 0]
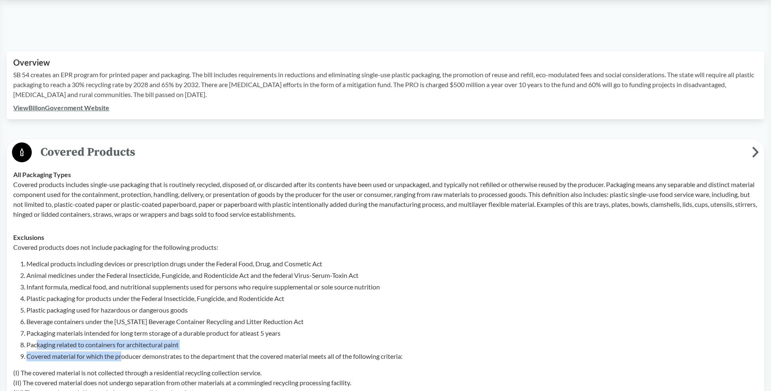
drag, startPoint x: 38, startPoint y: 345, endPoint x: 124, endPoint y: 351, distance: 86.8
click at [124, 351] on ol "Medical products including devices or prescription drugs under the Federal Food…" at bounding box center [391, 310] width 731 height 102
drag, startPoint x: 232, startPoint y: 336, endPoint x: 217, endPoint y: 339, distance: 15.1
click at [233, 336] on li "Packaging materials intended for long term storage of a durable product for atl…" at bounding box center [391, 333] width 731 height 10
drag, startPoint x: 183, startPoint y: 344, endPoint x: 242, endPoint y: 348, distance: 59.5
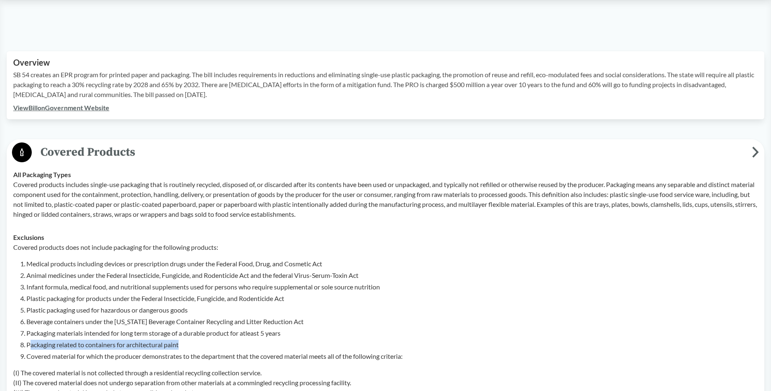
click at [31, 349] on li "Packaging related to containers for architectural paint" at bounding box center [391, 344] width 731 height 10
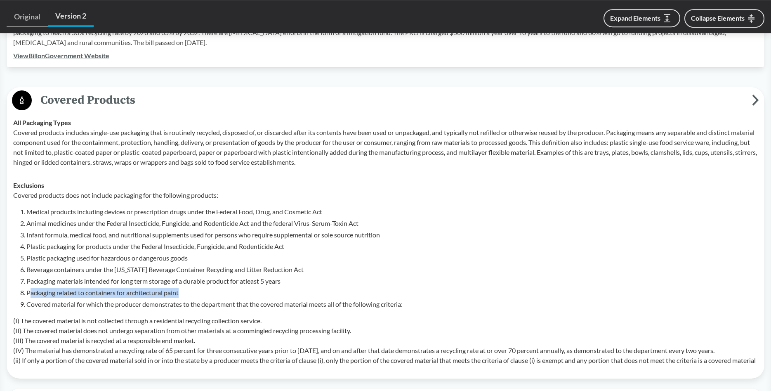
scroll to position [379, 0]
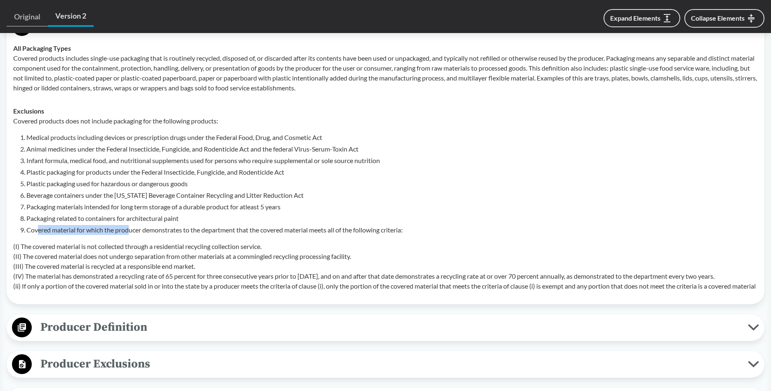
drag, startPoint x: 37, startPoint y: 233, endPoint x: 131, endPoint y: 233, distance: 94.0
click at [131, 233] on li "Covered material for which the producer demonstrates to the department that the…" at bounding box center [391, 230] width 731 height 10
click at [209, 239] on div "Covered products does not include packaging for the following products: Medical…" at bounding box center [385, 203] width 744 height 175
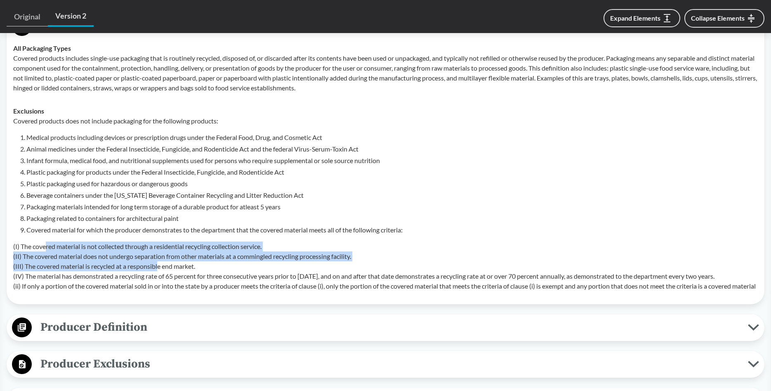
drag, startPoint x: 47, startPoint y: 247, endPoint x: 161, endPoint y: 263, distance: 115.4
click at [161, 263] on p "(I) The covered material is not collected through a residential recycling colle…" at bounding box center [385, 265] width 744 height 49
click at [235, 258] on p "(I) The covered material is not collected through a residential recycling colle…" at bounding box center [385, 265] width 744 height 49
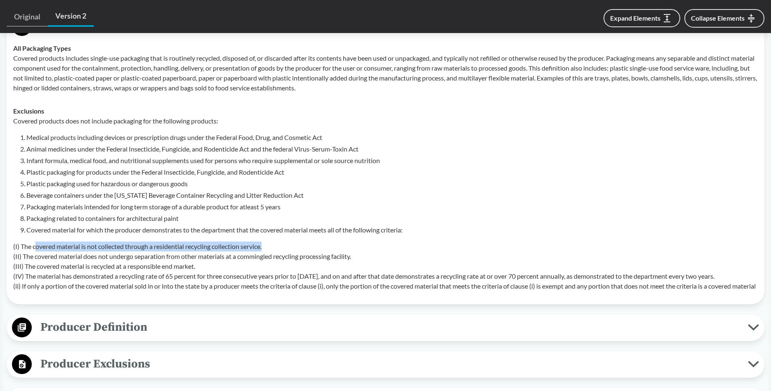
drag, startPoint x: 38, startPoint y: 249, endPoint x: 271, endPoint y: 251, distance: 233.0
click at [271, 251] on p "(I) The covered material is not collected through a residential recycling colle…" at bounding box center [385, 265] width 744 height 49
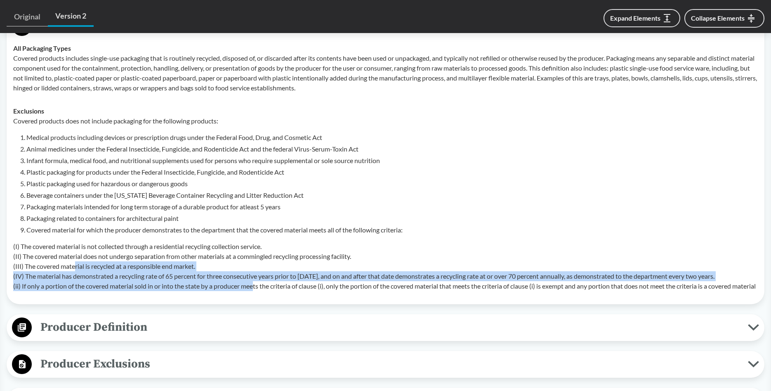
click at [257, 284] on p "(I) The covered material is not collected through a residential recycling colle…" at bounding box center [385, 265] width 744 height 49
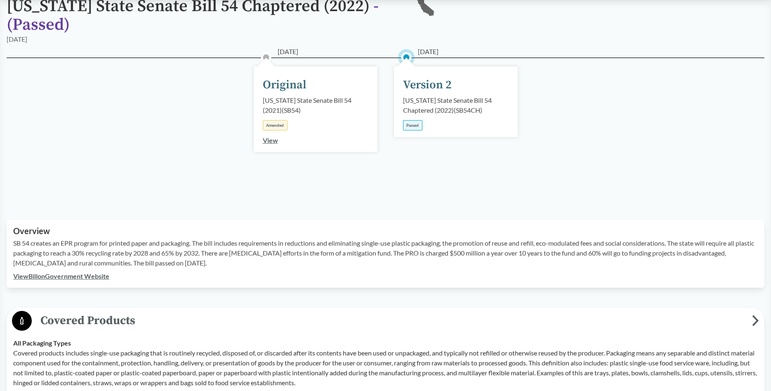
scroll to position [0, 0]
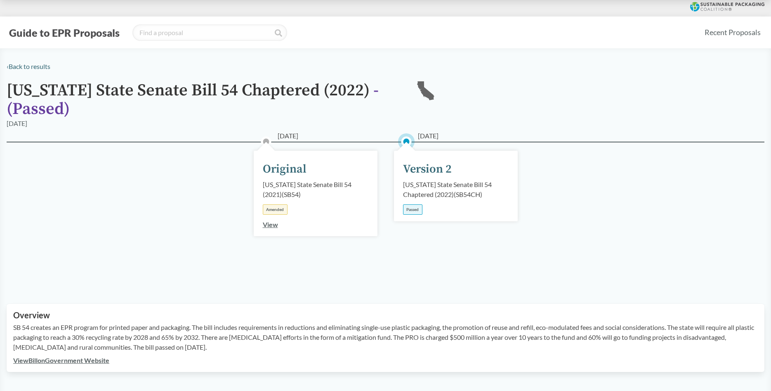
click at [342, 278] on div "[DATE] Original [US_STATE] State Senate Bill 54 (2021) ( SB54 ) Amended View [D…" at bounding box center [386, 212] width 758 height 142
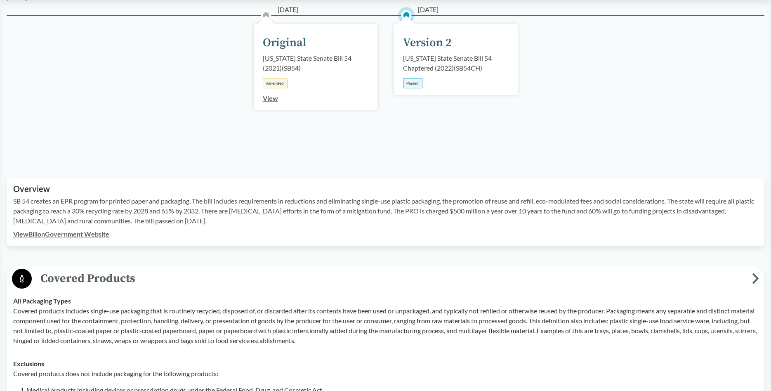
scroll to position [210, 0]
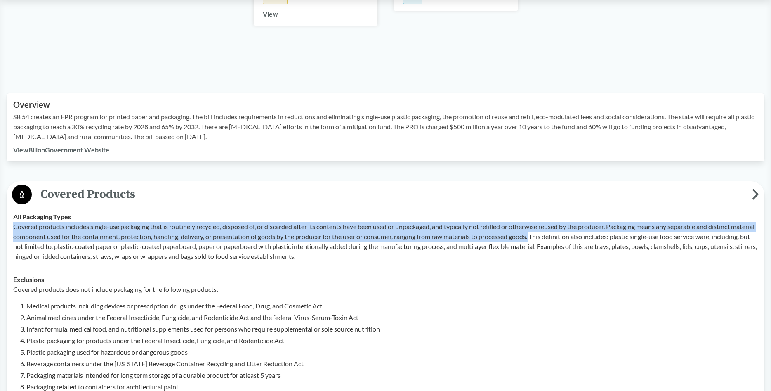
drag, startPoint x: 13, startPoint y: 227, endPoint x: 562, endPoint y: 239, distance: 549.1
click at [562, 239] on p "Covered products includes single-use packaging that is routinely recycled, disp…" at bounding box center [385, 241] width 744 height 40
copy p "Covered products includes single-use packaging that is routinely recycled, disp…"
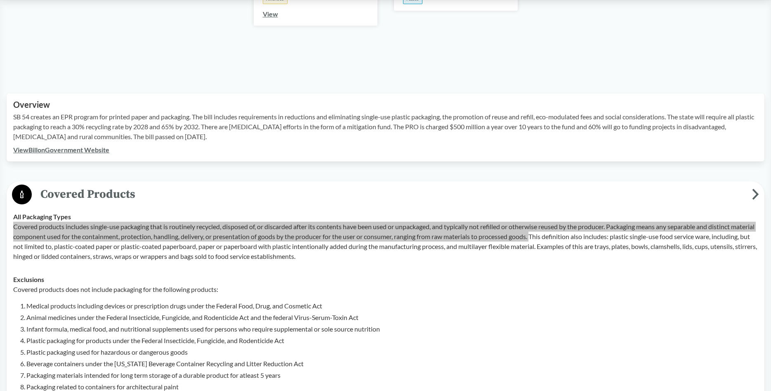
scroll to position [379, 0]
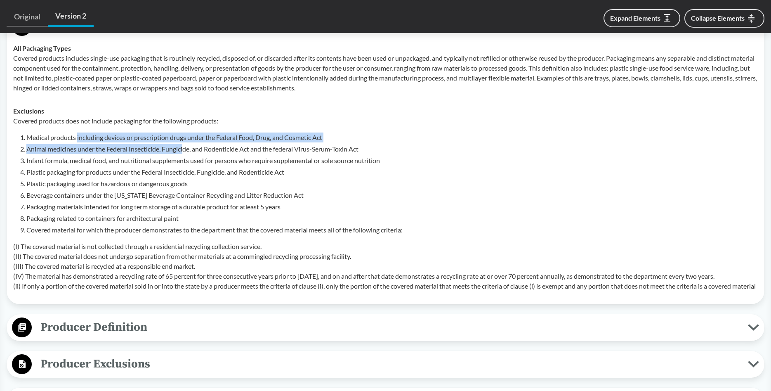
click at [187, 145] on ol "Medical products including devices or prescription drugs under the Federal Food…" at bounding box center [391, 183] width 731 height 102
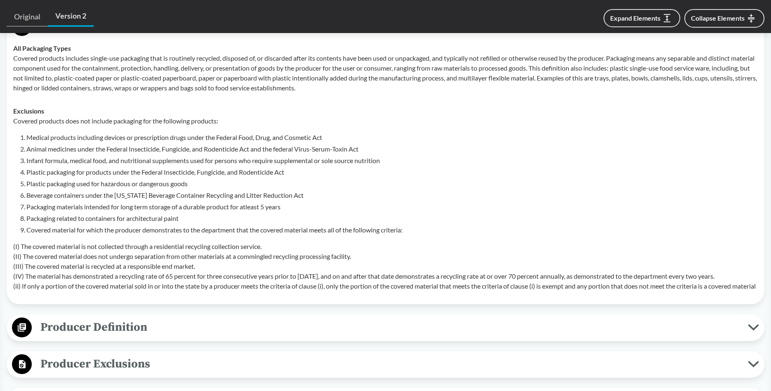
drag, startPoint x: 35, startPoint y: 181, endPoint x: 31, endPoint y: 192, distance: 12.0
click at [35, 181] on li "Plastic packaging used for hazardous or dangerous goods" at bounding box center [391, 184] width 731 height 10
click at [28, 196] on li "Beverage containers under the [US_STATE] Beverage Container Recycling and Litte…" at bounding box center [391, 195] width 731 height 10
drag, startPoint x: 27, startPoint y: 195, endPoint x: 155, endPoint y: 194, distance: 128.3
click at [155, 194] on li "Beverage containers under the [US_STATE] Beverage Container Recycling and Litte…" at bounding box center [391, 195] width 731 height 10
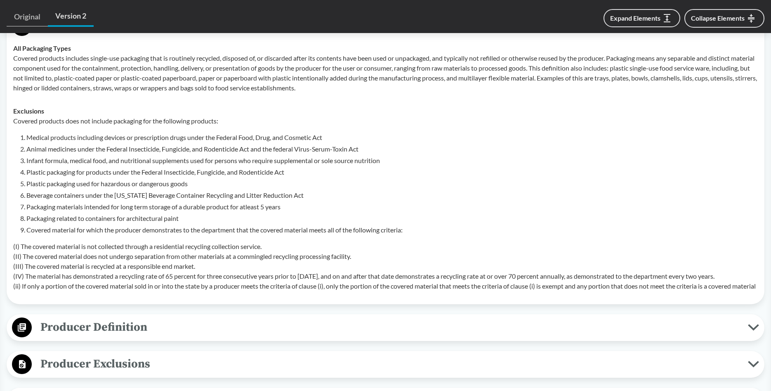
click at [154, 200] on ol "Medical products including devices or prescription drugs under the Federal Food…" at bounding box center [391, 183] width 731 height 102
drag, startPoint x: 28, startPoint y: 210, endPoint x: 98, endPoint y: 210, distance: 69.7
click at [98, 210] on li "Packaging materials intended for long term storage of a durable product for atl…" at bounding box center [391, 207] width 731 height 10
click at [82, 217] on li "Packaging related to containers for architectural paint" at bounding box center [391, 218] width 731 height 10
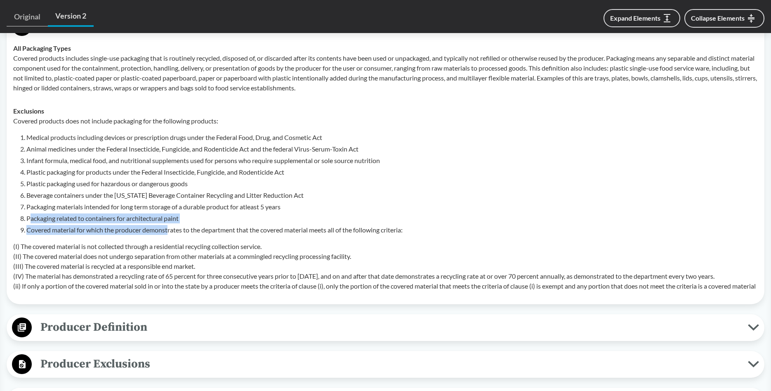
drag, startPoint x: 29, startPoint y: 219, endPoint x: 170, endPoint y: 229, distance: 140.5
click at [170, 229] on ol "Medical products including devices or prescription drugs under the Federal Food…" at bounding box center [391, 183] width 731 height 102
click at [189, 223] on li "Packaging related to containers for architectural paint" at bounding box center [391, 218] width 731 height 10
drag, startPoint x: 26, startPoint y: 217, endPoint x: 181, endPoint y: 216, distance: 154.7
click at [181, 216] on li "Packaging related to containers for architectural paint" at bounding box center [391, 218] width 731 height 10
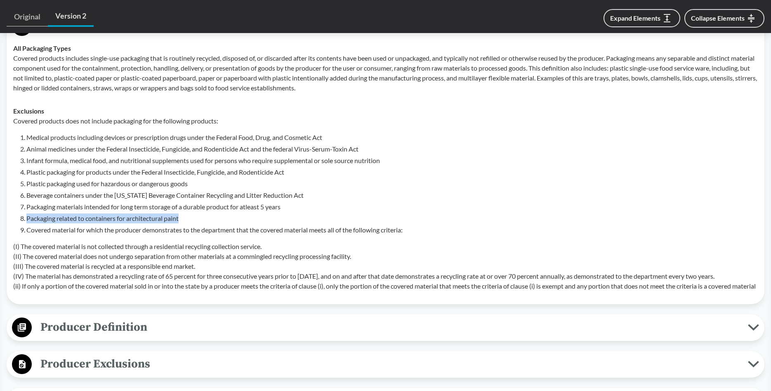
copy li "Packaging related to containers for architectural paint"
click at [59, 247] on p "(I) The covered material is not collected through a residential recycling colle…" at bounding box center [385, 265] width 744 height 49
click at [44, 263] on p "(I) The covered material is not collected through a residential recycling colle…" at bounding box center [385, 265] width 744 height 49
click at [69, 265] on p "(I) The covered material is not collected through a residential recycling colle…" at bounding box center [385, 265] width 744 height 49
click at [72, 277] on p "(I) The covered material is not collected through a residential recycling colle…" at bounding box center [385, 265] width 744 height 49
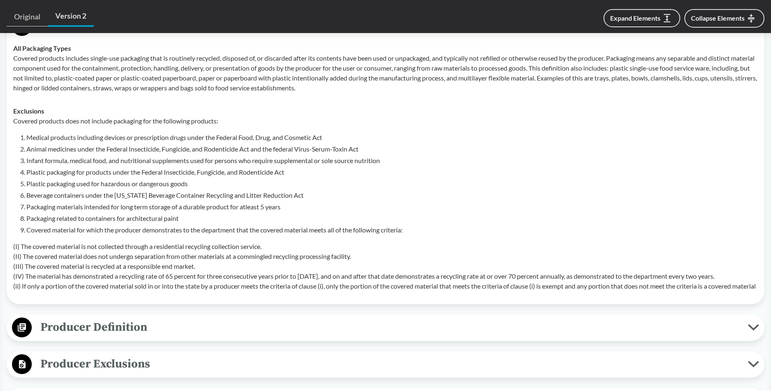
click at [58, 284] on p "(I) The covered material is not collected through a residential recycling colle…" at bounding box center [385, 265] width 744 height 49
drag, startPoint x: 340, startPoint y: 284, endPoint x: 577, endPoint y: 290, distance: 237.6
click at [577, 290] on p "(I) The covered material is not collected through a residential recycling colle…" at bounding box center [385, 265] width 744 height 49
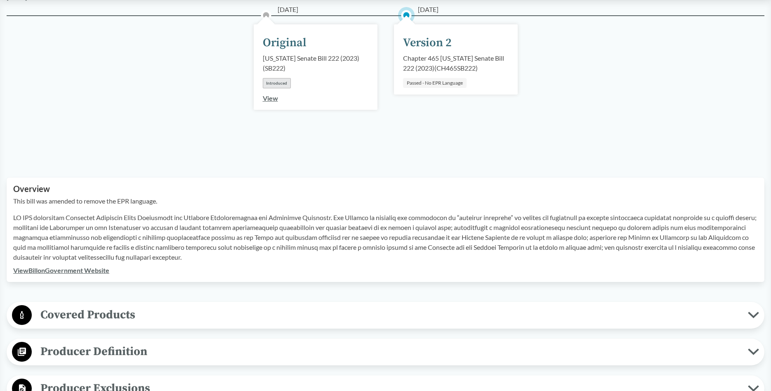
scroll to position [252, 0]
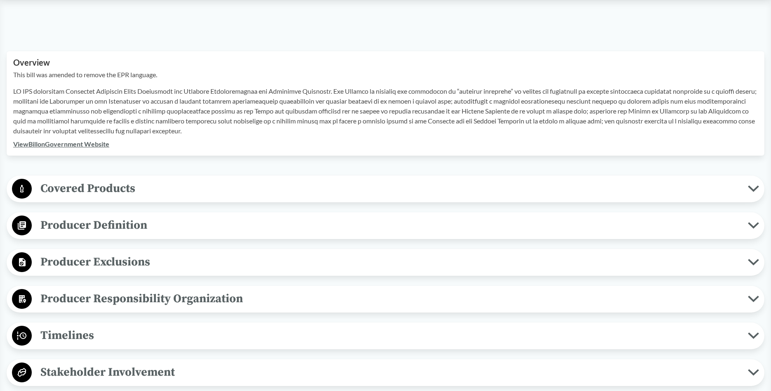
click at [225, 177] on div "Covered Products All Packaging Types Packaging materials means, regardless of r…" at bounding box center [386, 188] width 758 height 27
click at [229, 191] on span "Covered Products" at bounding box center [390, 188] width 716 height 19
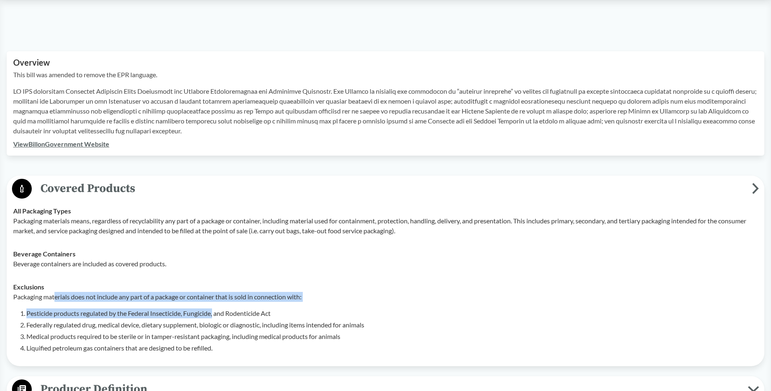
drag, startPoint x: 57, startPoint y: 297, endPoint x: 215, endPoint y: 316, distance: 158.6
click at [215, 316] on div "Packaging materials does not include any part of a package or container that is…" at bounding box center [385, 322] width 744 height 61
click at [28, 44] on div "‹ Back to results Chapter 465 [US_STATE] Senate Bill 222 (2023) - ( Passed ) MD…" at bounding box center [385, 179] width 771 height 740
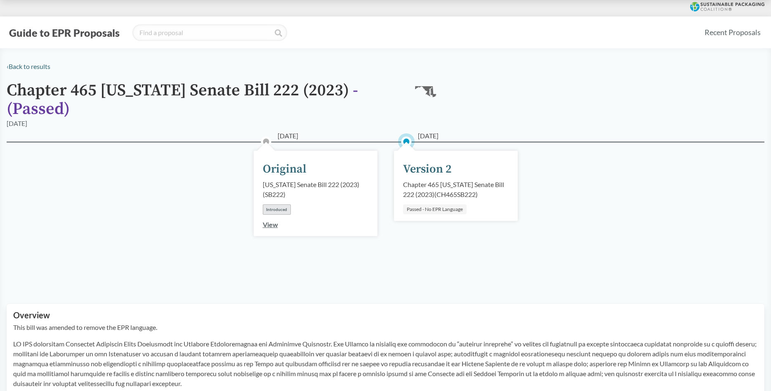
scroll to position [168, 0]
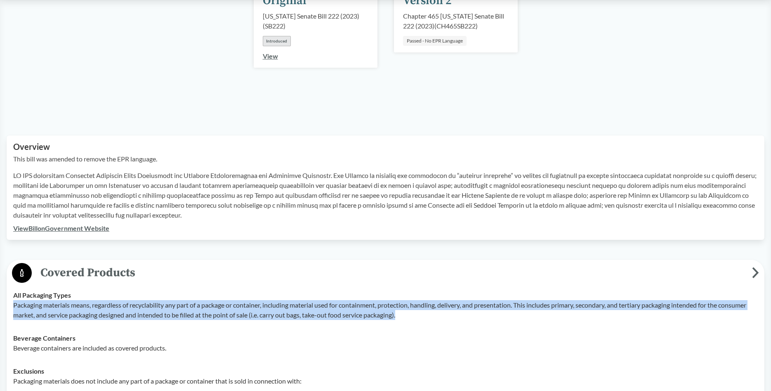
drag, startPoint x: 15, startPoint y: 306, endPoint x: 434, endPoint y: 316, distance: 419.6
click at [434, 316] on p "Packaging materials means, regardless of recyclability any part of a package or…" at bounding box center [385, 310] width 744 height 20
copy p "Packaging materials means, regardless of recyclability any part of a package or…"
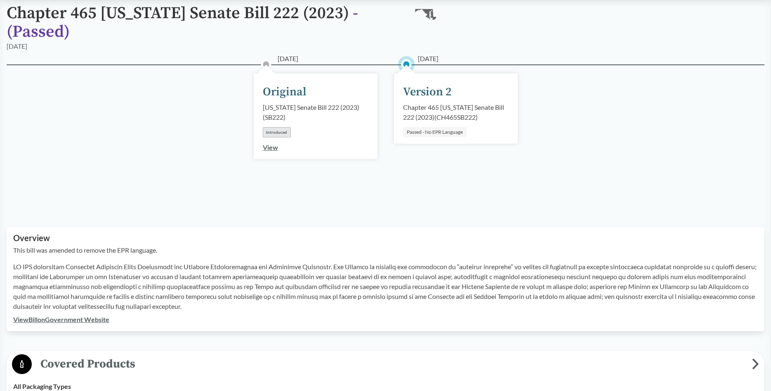
scroll to position [126, 0]
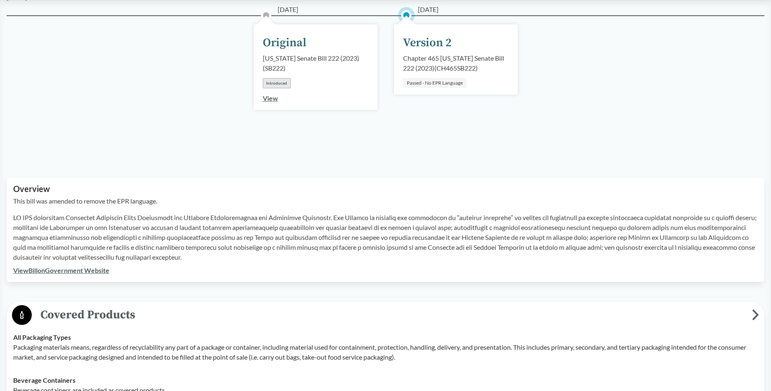
click at [203, 276] on div "Overview This bill was amended to remove the EPR language. View Bill on Governm…" at bounding box center [386, 229] width 758 height 104
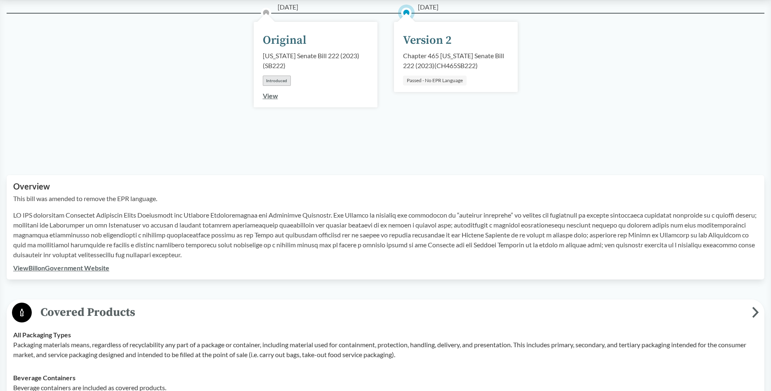
scroll to position [294, 0]
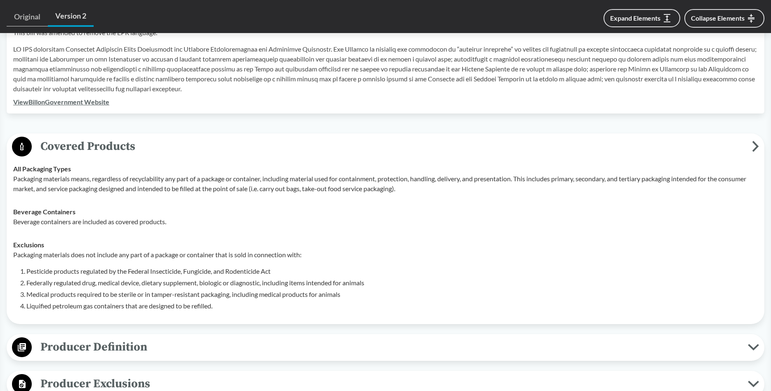
click at [47, 273] on li "Pesticide products regulated by the Federal Insecticide, Fungicide, and Rodenti…" at bounding box center [391, 271] width 731 height 10
click at [45, 279] on li "Federally regulated drug, medical device, dietary supplement, biologic or diagn…" at bounding box center [391, 283] width 731 height 10
click at [42, 302] on li "Liquified petroleum gas containers that are designed to be refilled." at bounding box center [391, 306] width 731 height 10
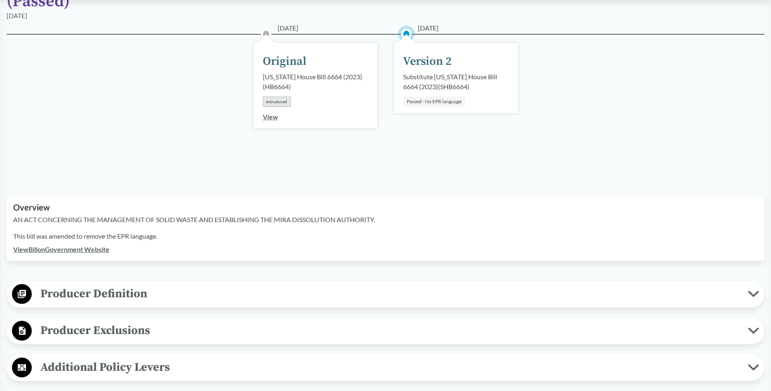
scroll to position [126, 0]
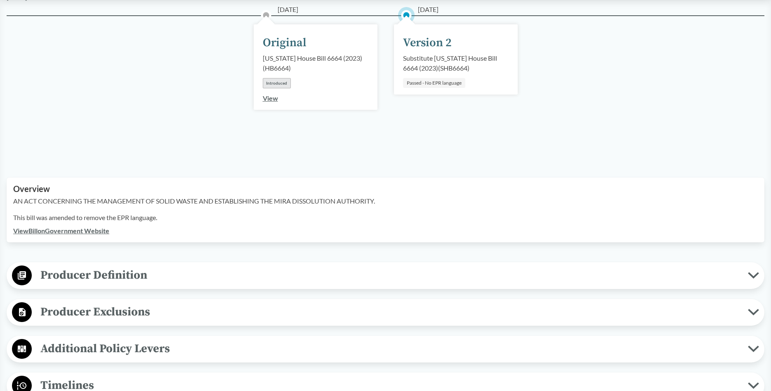
click at [110, 270] on span "Producer Definition" at bounding box center [390, 275] width 716 height 19
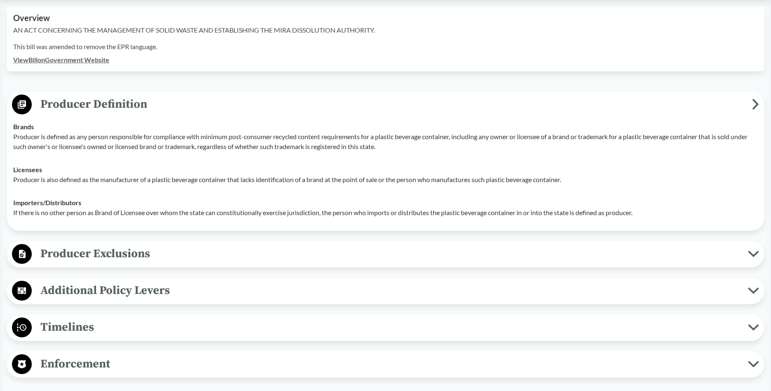
scroll to position [337, 0]
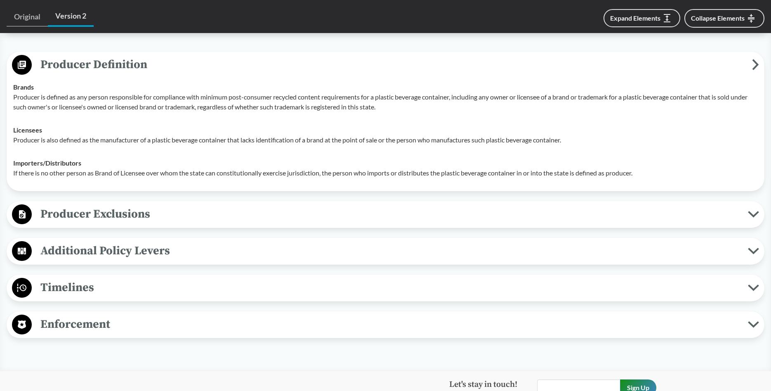
click at [160, 219] on span "Producer Exclusions" at bounding box center [390, 214] width 716 height 19
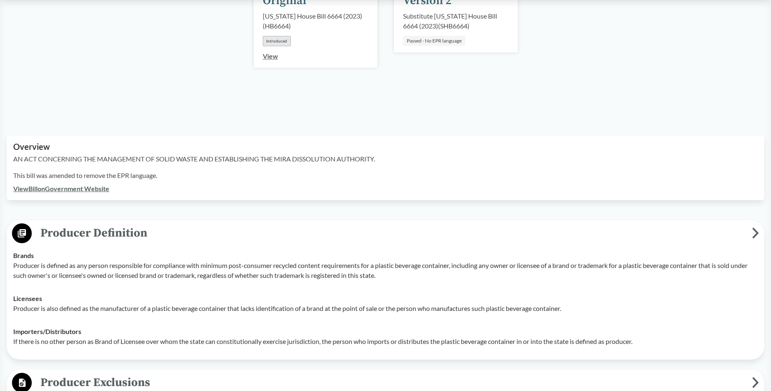
scroll to position [0, 0]
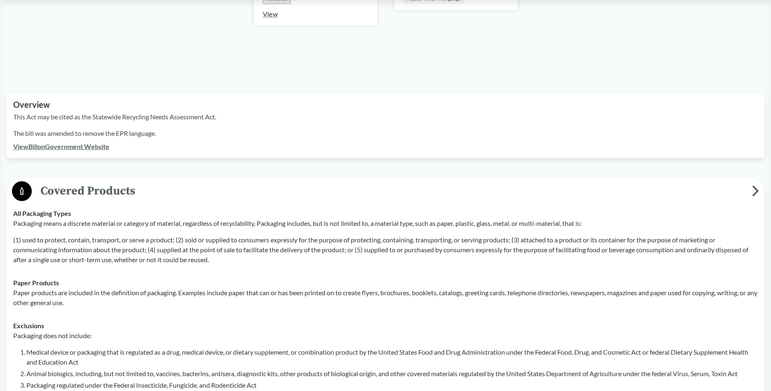
scroll to position [337, 0]
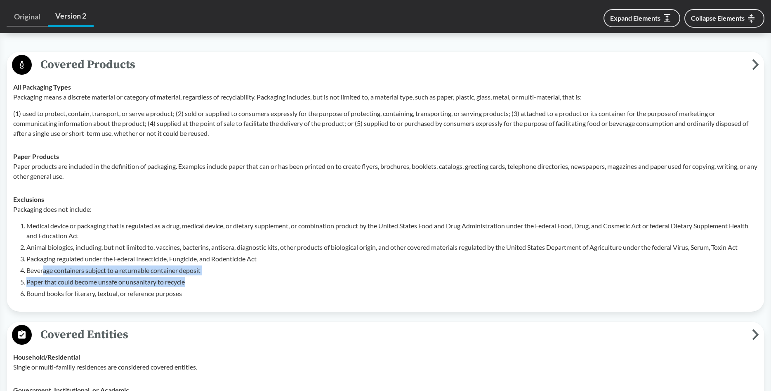
drag, startPoint x: 44, startPoint y: 260, endPoint x: 261, endPoint y: 273, distance: 216.9
click at [261, 273] on ol "Medical device or packaging that is regulated as a drug, medical device, or die…" at bounding box center [391, 260] width 731 height 78
click at [259, 277] on li "Paper that could become unsafe or unsanitary to recycle" at bounding box center [391, 282] width 731 height 10
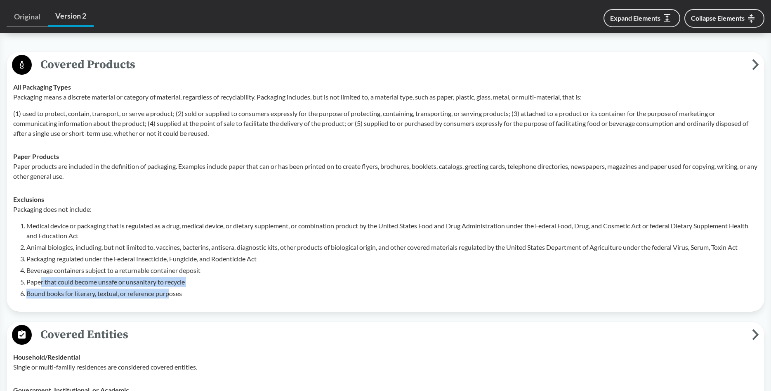
drag, startPoint x: 41, startPoint y: 269, endPoint x: 172, endPoint y: 282, distance: 131.8
click at [172, 282] on ol "Medical device or packaging that is regulated as a drug, medical device, or die…" at bounding box center [391, 260] width 731 height 78
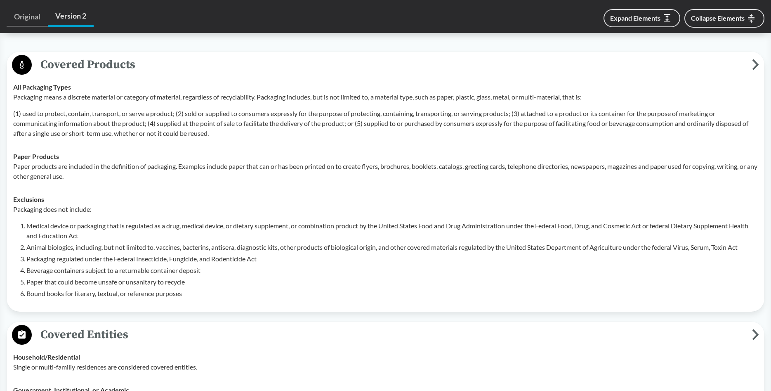
click at [234, 288] on li "Bound books for literary, textual, or reference purposes" at bounding box center [391, 293] width 731 height 10
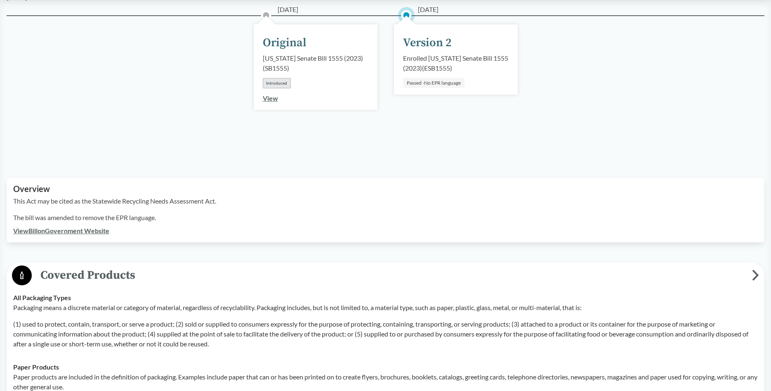
scroll to position [294, 0]
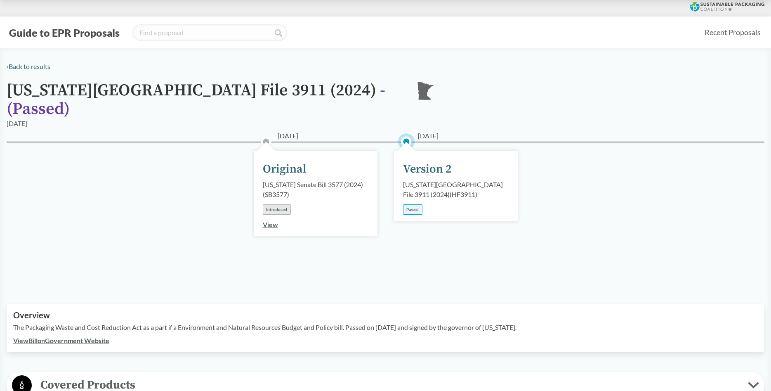
scroll to position [168, 0]
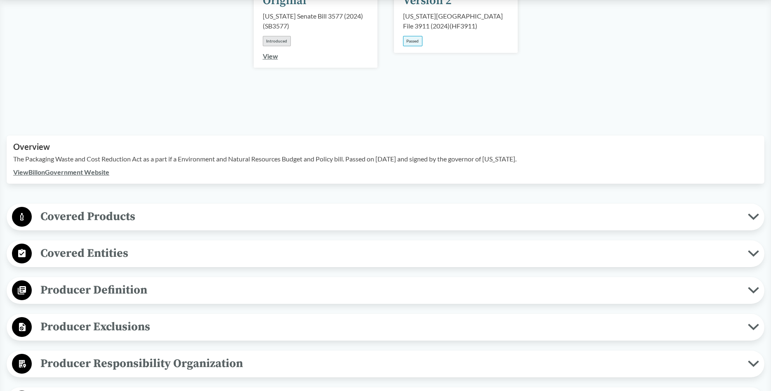
click at [252, 207] on span "Covered Products" at bounding box center [390, 216] width 716 height 19
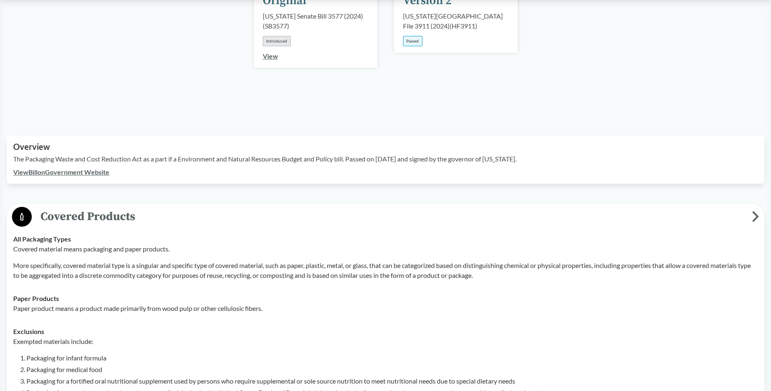
scroll to position [252, 0]
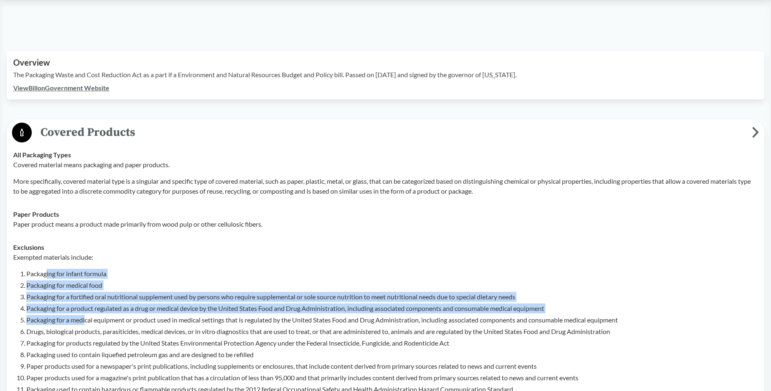
drag, startPoint x: 46, startPoint y: 260, endPoint x: 85, endPoint y: 305, distance: 59.6
click at [85, 305] on ol "Packaging for infant formula Packaging for medical food Packaging for a fortifi…" at bounding box center [391, 365] width 731 height 193
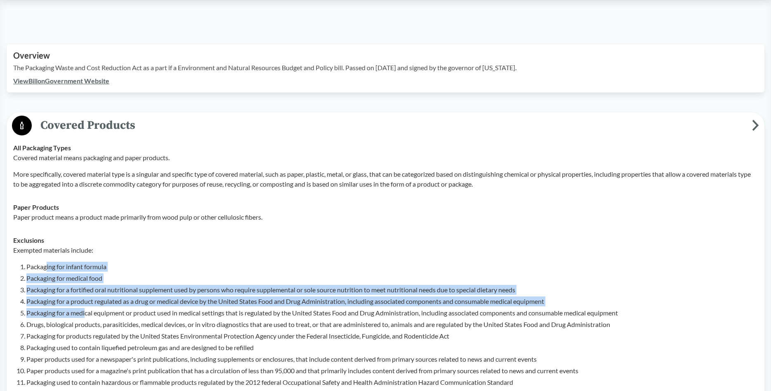
scroll to position [379, 0]
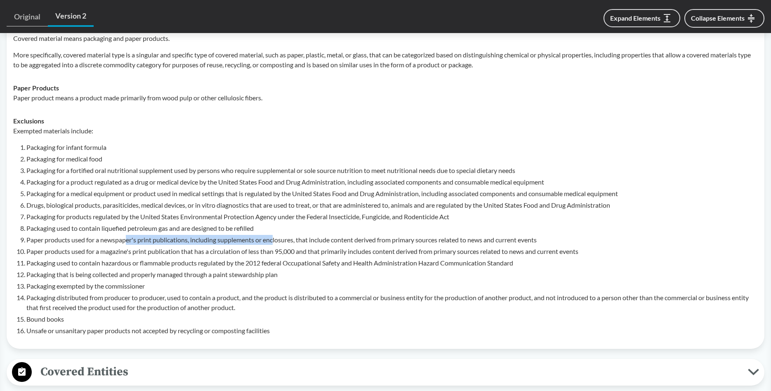
drag, startPoint x: 139, startPoint y: 230, endPoint x: 274, endPoint y: 229, distance: 135.3
click at [274, 235] on li "Paper products used for a newspaper's print publications, including supplements…" at bounding box center [391, 240] width 731 height 10
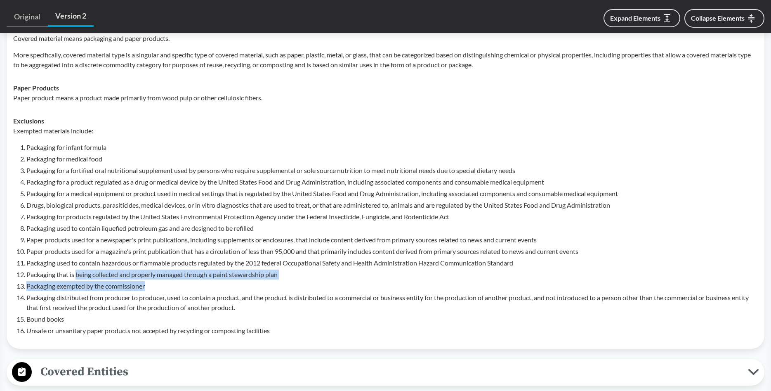
drag, startPoint x: 77, startPoint y: 264, endPoint x: 279, endPoint y: 276, distance: 202.5
click at [279, 276] on ol "Packaging for infant formula Packaging for medical food Packaging for a fortifi…" at bounding box center [391, 238] width 731 height 193
click at [302, 281] on li "Packaging exempted by the commissioner" at bounding box center [391, 286] width 731 height 10
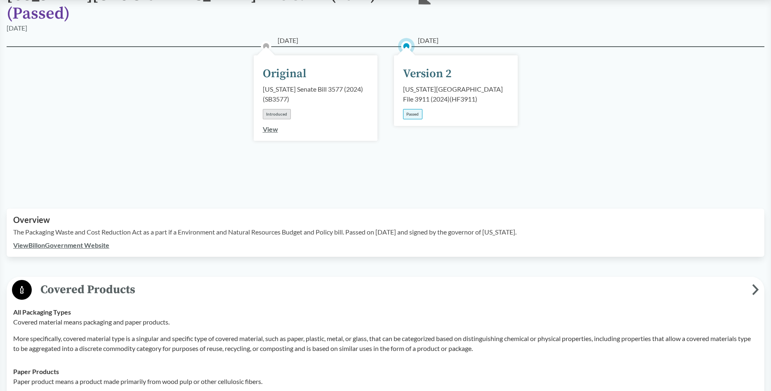
scroll to position [126, 0]
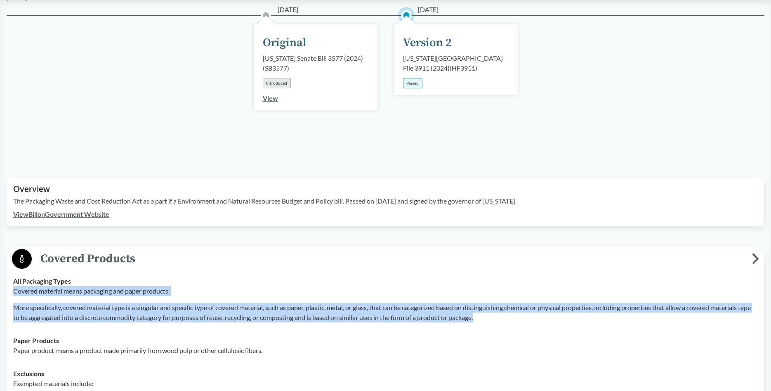
drag, startPoint x: 15, startPoint y: 280, endPoint x: 503, endPoint y: 312, distance: 489.4
click at [503, 312] on td "All Packaging Types Covered material means packaging and paper products. More s…" at bounding box center [385, 298] width 752 height 59
copy div "Covered material means packaging and paper products. More specifically, covered…"
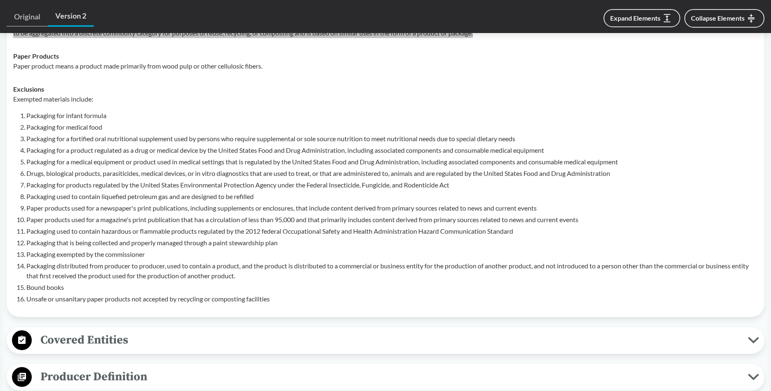
scroll to position [421, 0]
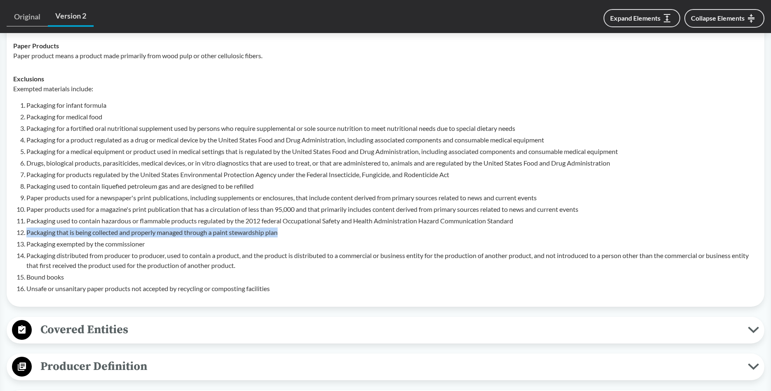
drag, startPoint x: 291, startPoint y: 219, endPoint x: 13, endPoint y: 221, distance: 277.6
click at [13, 221] on div "Exempted materials include: Packaging for infant formula Packaging for medical …" at bounding box center [385, 189] width 744 height 210
copy li "Packaging that is being collected and properly managed through a paint stewards…"
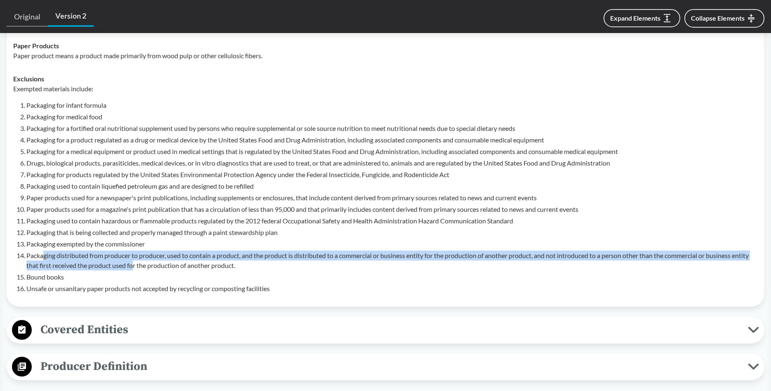
drag, startPoint x: 45, startPoint y: 245, endPoint x: 153, endPoint y: 249, distance: 108.5
click at [153, 250] on li "Packaging distributed from producer to producer, used to contain a product, and…" at bounding box center [391, 260] width 731 height 20
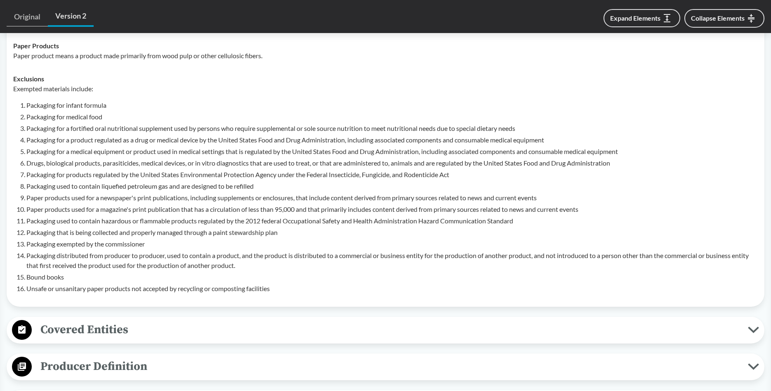
click at [153, 250] on li "Packaging distributed from producer to producer, used to contain a product, and…" at bounding box center [391, 260] width 731 height 20
click at [184, 250] on li "Packaging distributed from producer to producer, used to contain a product, and…" at bounding box center [391, 260] width 731 height 20
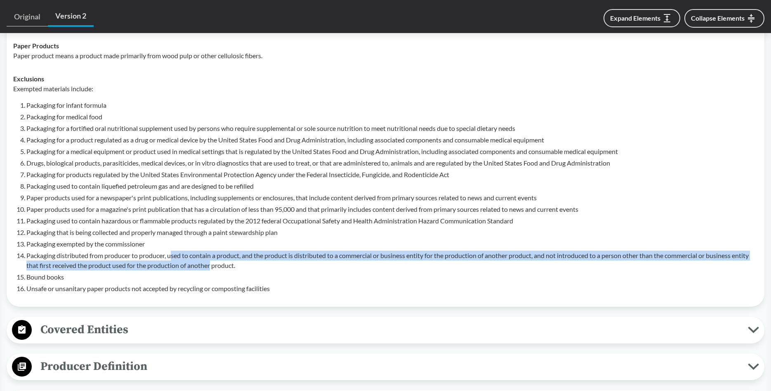
drag, startPoint x: 173, startPoint y: 246, endPoint x: 230, endPoint y: 249, distance: 57.0
click at [230, 250] on li "Packaging distributed from producer to producer, used to contain a product, and…" at bounding box center [391, 260] width 731 height 20
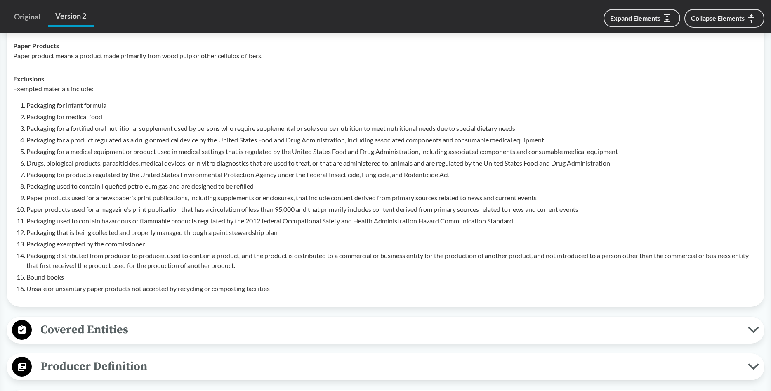
click at [241, 250] on li "Packaging distributed from producer to producer, used to contain a product, and…" at bounding box center [391, 260] width 731 height 20
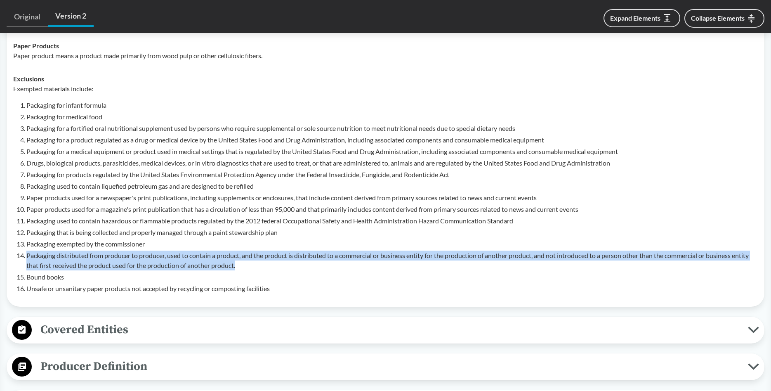
drag, startPoint x: 27, startPoint y: 243, endPoint x: 263, endPoint y: 257, distance: 236.8
click at [263, 257] on li "Packaging distributed from producer to producer, used to contain a product, and…" at bounding box center [391, 260] width 731 height 20
copy li "Packaging distributed from producer to producer, used to contain a product, and…"
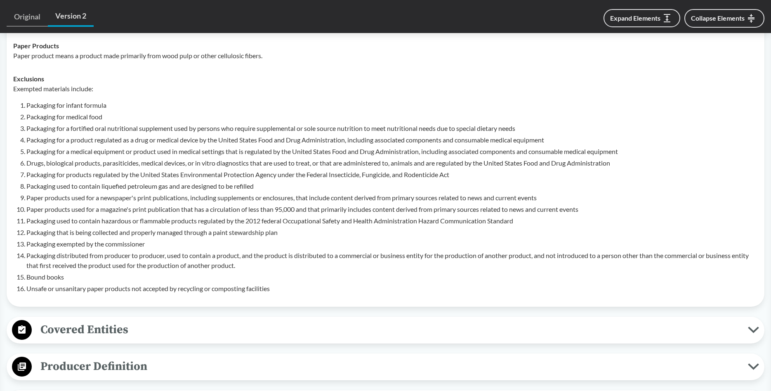
click at [114, 239] on li "Packaging exempted by the commissioner" at bounding box center [391, 244] width 731 height 10
click at [108, 216] on li "Packaging used to contain hazardous or flammable products regulated by the 2012…" at bounding box center [391, 221] width 731 height 10
click at [111, 204] on li "Paper products used for a magazine's print publication that has a circulation o…" at bounding box center [391, 209] width 731 height 10
click at [235, 158] on li "Drugs, biological products, parasiticides, medical devices, or in vitro diagnos…" at bounding box center [391, 163] width 731 height 10
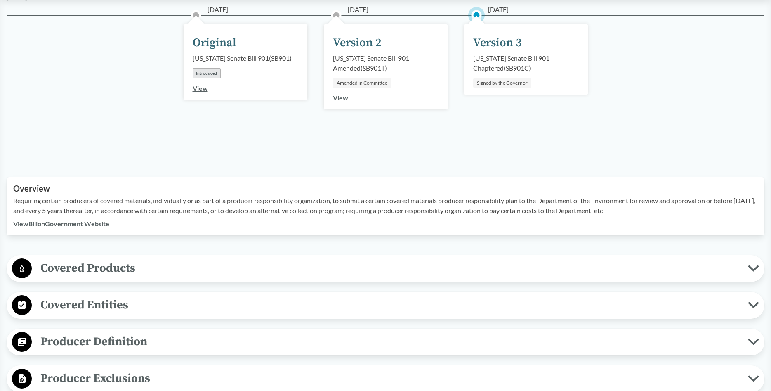
scroll to position [126, 0]
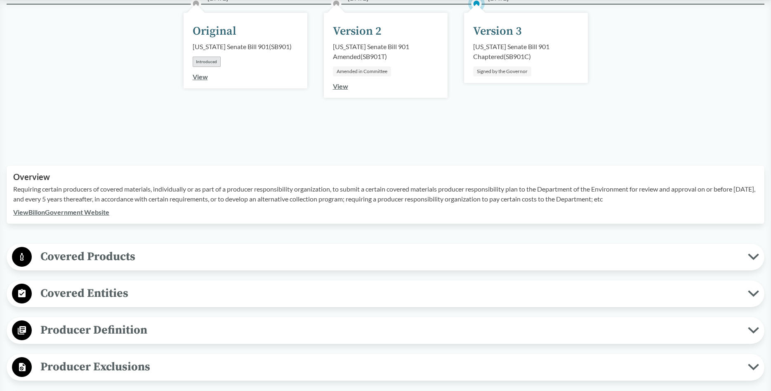
click at [113, 265] on span "Covered Products" at bounding box center [390, 256] width 716 height 19
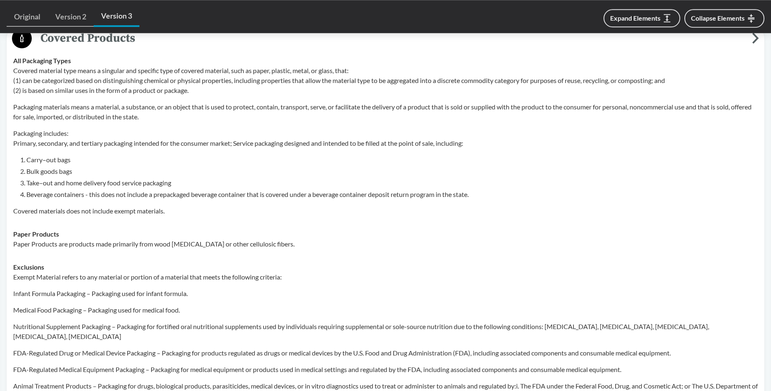
scroll to position [379, 0]
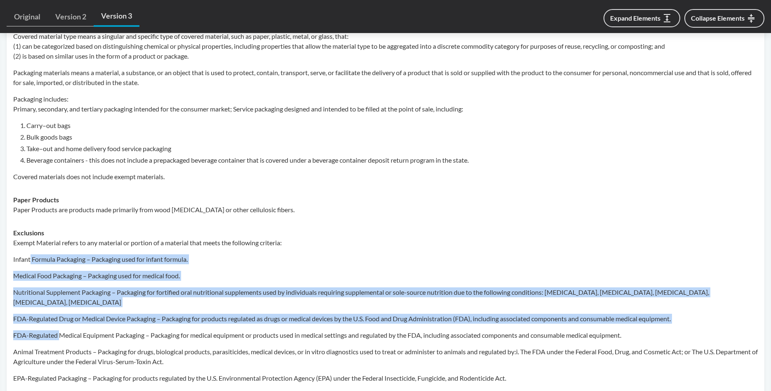
drag, startPoint x: 31, startPoint y: 260, endPoint x: 61, endPoint y: 324, distance: 70.8
click at [61, 324] on div "Exempt Material refers to any material or portion of a material that meets the …" at bounding box center [385, 390] width 744 height 304
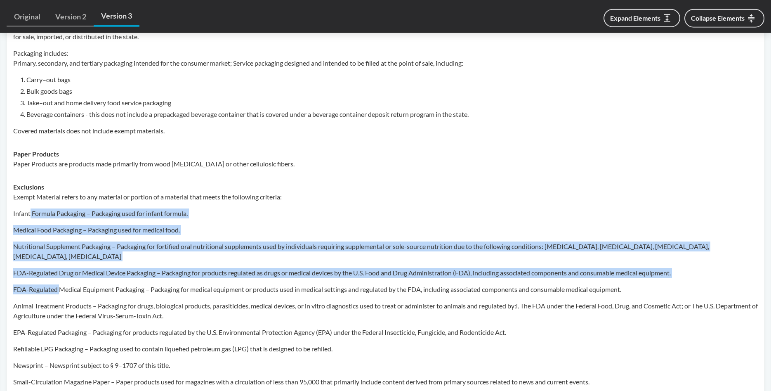
scroll to position [463, 0]
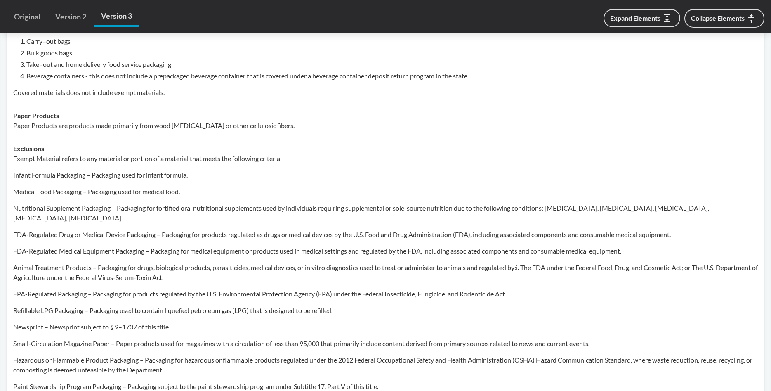
click at [67, 338] on p "Small-Circulation Magazine Paper – Paper products used for magazines with a cir…" at bounding box center [385, 343] width 744 height 10
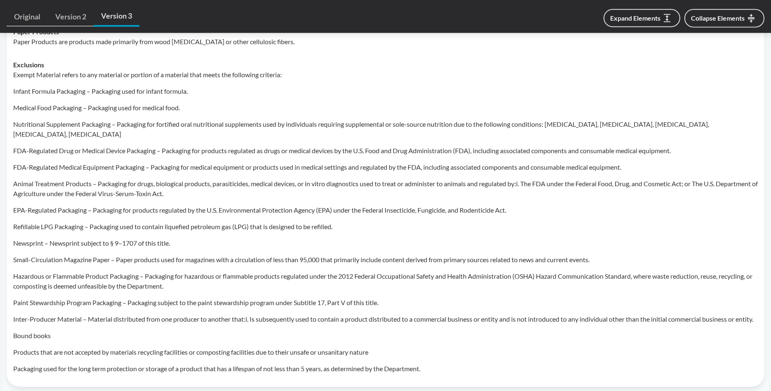
scroll to position [547, 0]
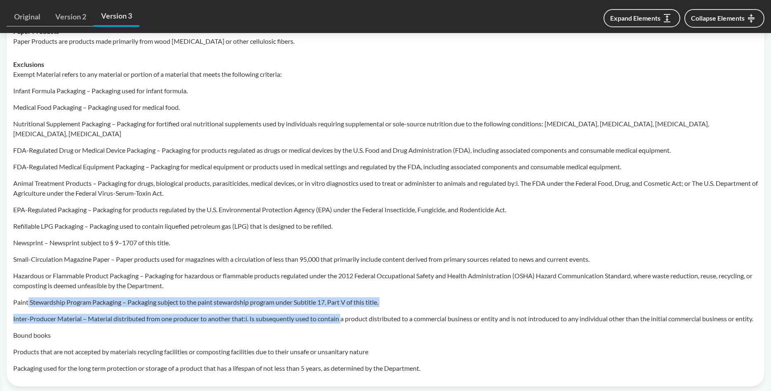
drag, startPoint x: 28, startPoint y: 295, endPoint x: 344, endPoint y: 311, distance: 316.4
click at [344, 311] on div "Exempt Material refers to any material or portion of a material that meets the …" at bounding box center [385, 221] width 744 height 304
click at [391, 297] on p "Paint Stewardship Program Packaging – Packaging subject to the paint stewardshi…" at bounding box center [385, 302] width 744 height 10
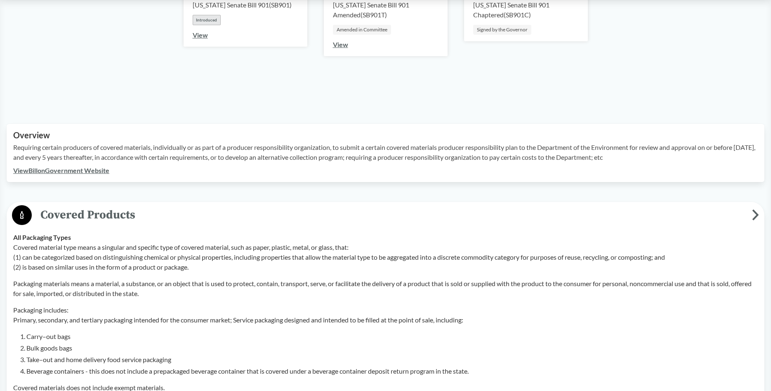
scroll to position [0, 0]
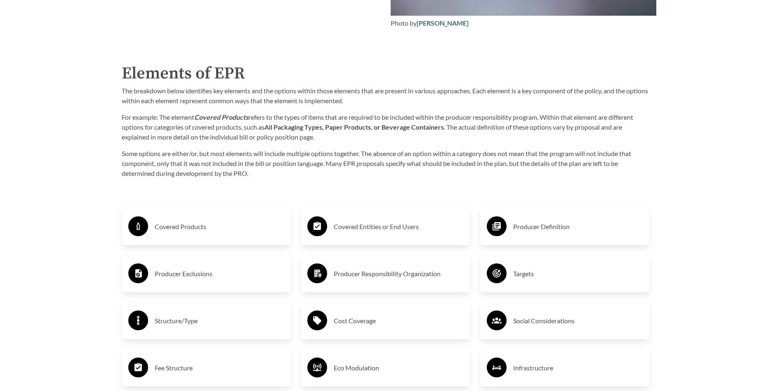
scroll to position [1379, 0]
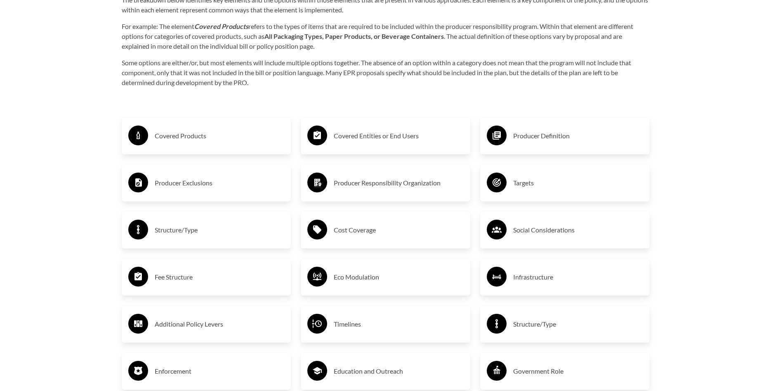
click at [639, 139] on h3 "Producer Definition" at bounding box center [578, 135] width 130 height 13
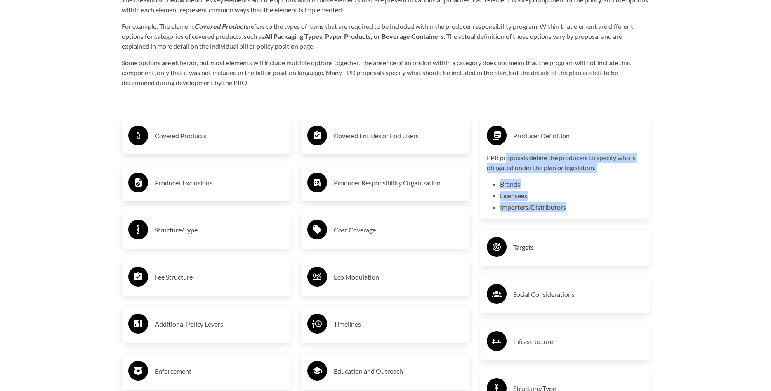
drag, startPoint x: 507, startPoint y: 153, endPoint x: 636, endPoint y: 209, distance: 140.8
click at [636, 209] on div "EPR proposals define the producers to specify who is obligated under the plan o…" at bounding box center [565, 182] width 156 height 59
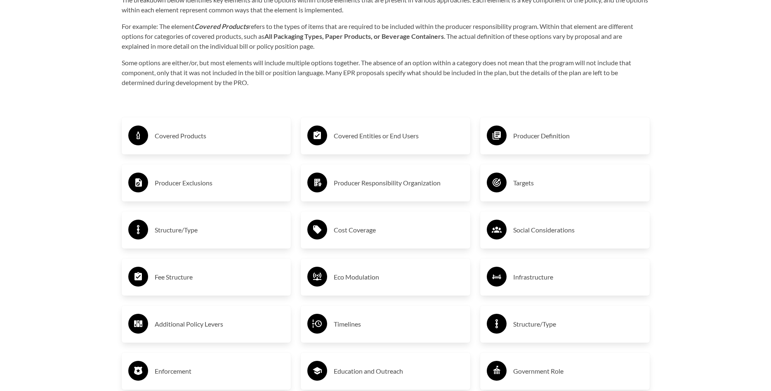
click at [634, 146] on div "Producer Definition" at bounding box center [565, 136] width 156 height 24
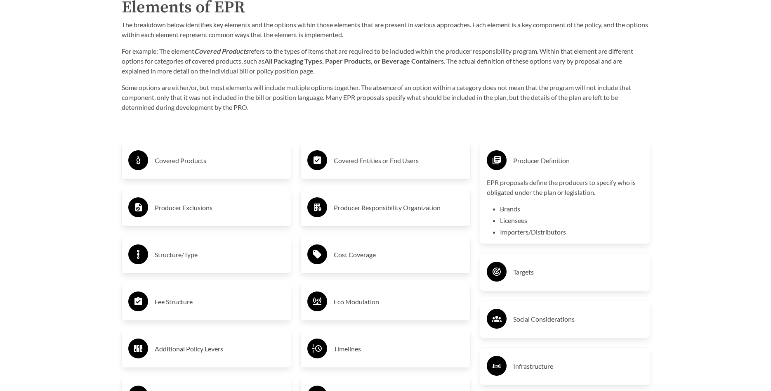
scroll to position [1337, 0]
